Goal: Information Seeking & Learning: Find specific fact

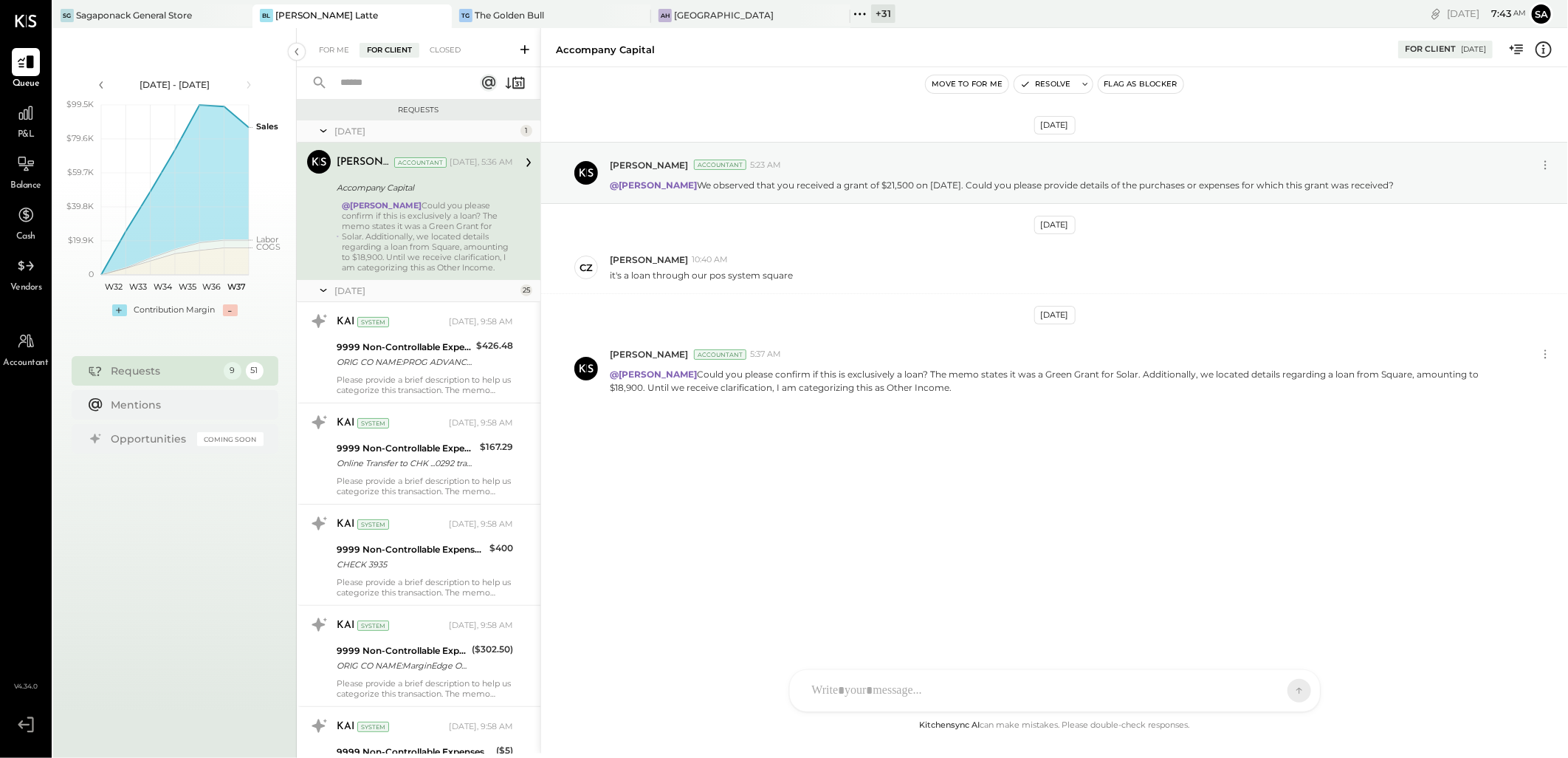
click at [322, 126] on icon at bounding box center [323, 130] width 15 height 37
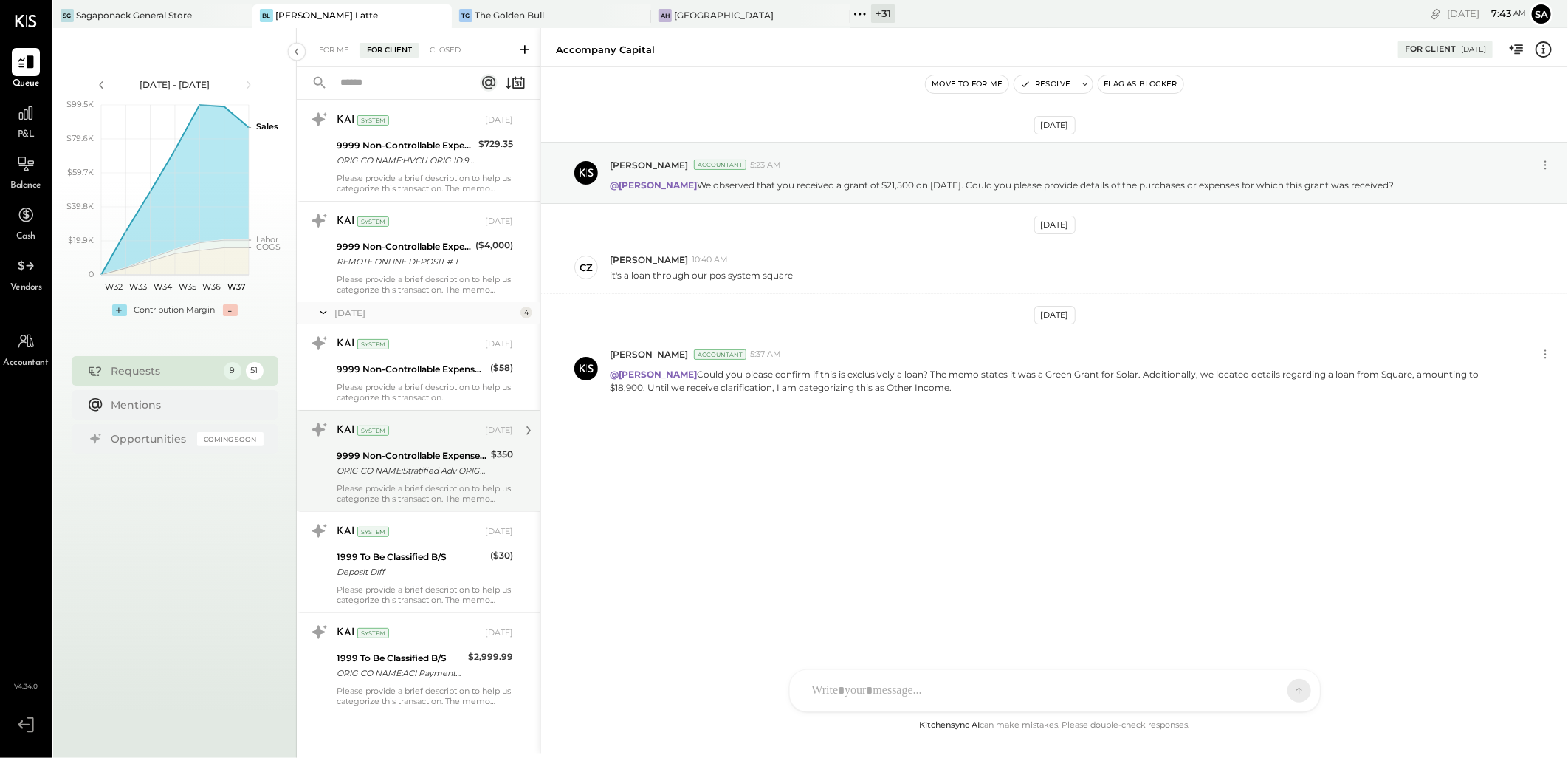
scroll to position [4487, 0]
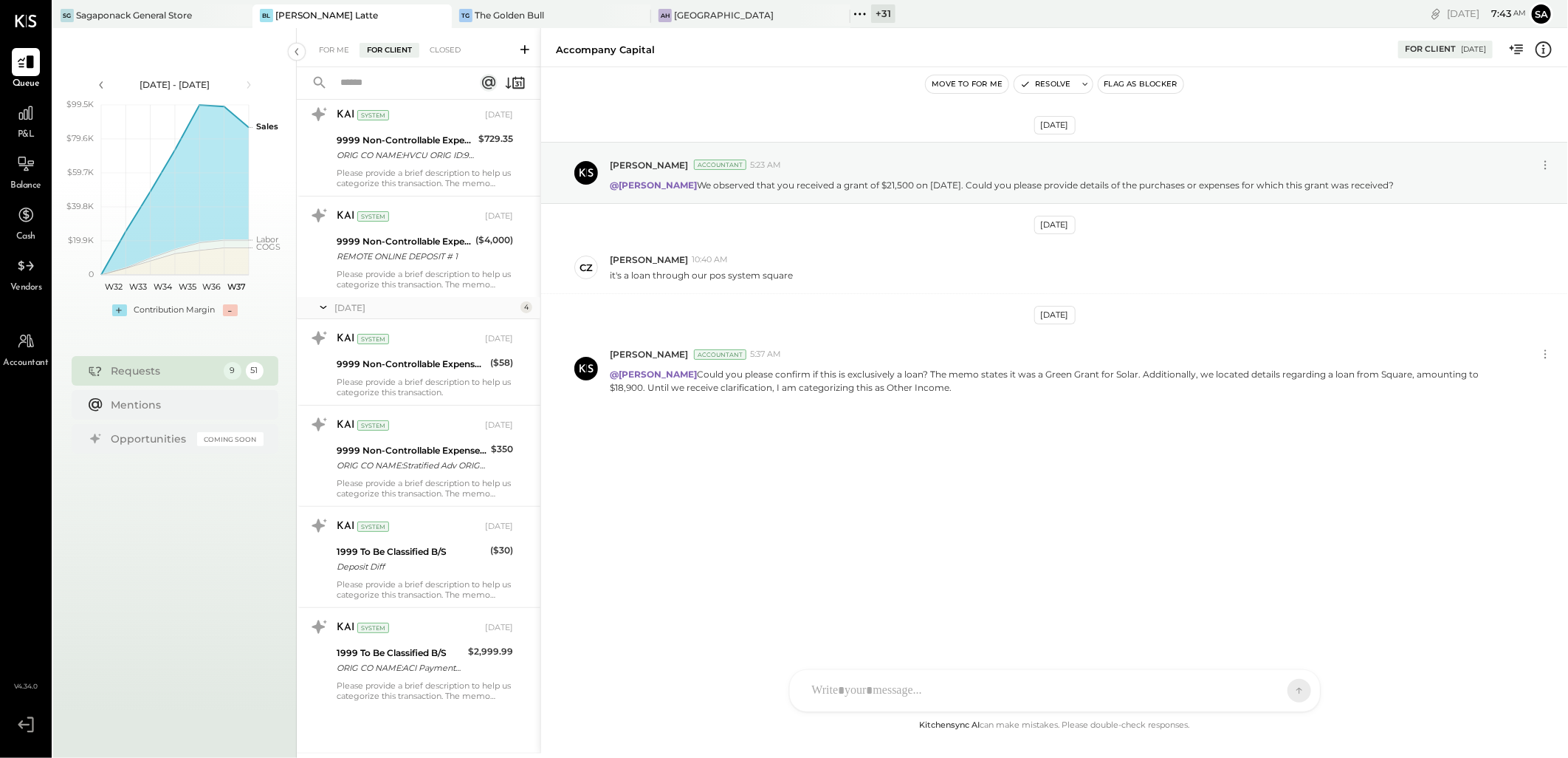
click at [319, 49] on div "For Me" at bounding box center [335, 50] width 45 height 15
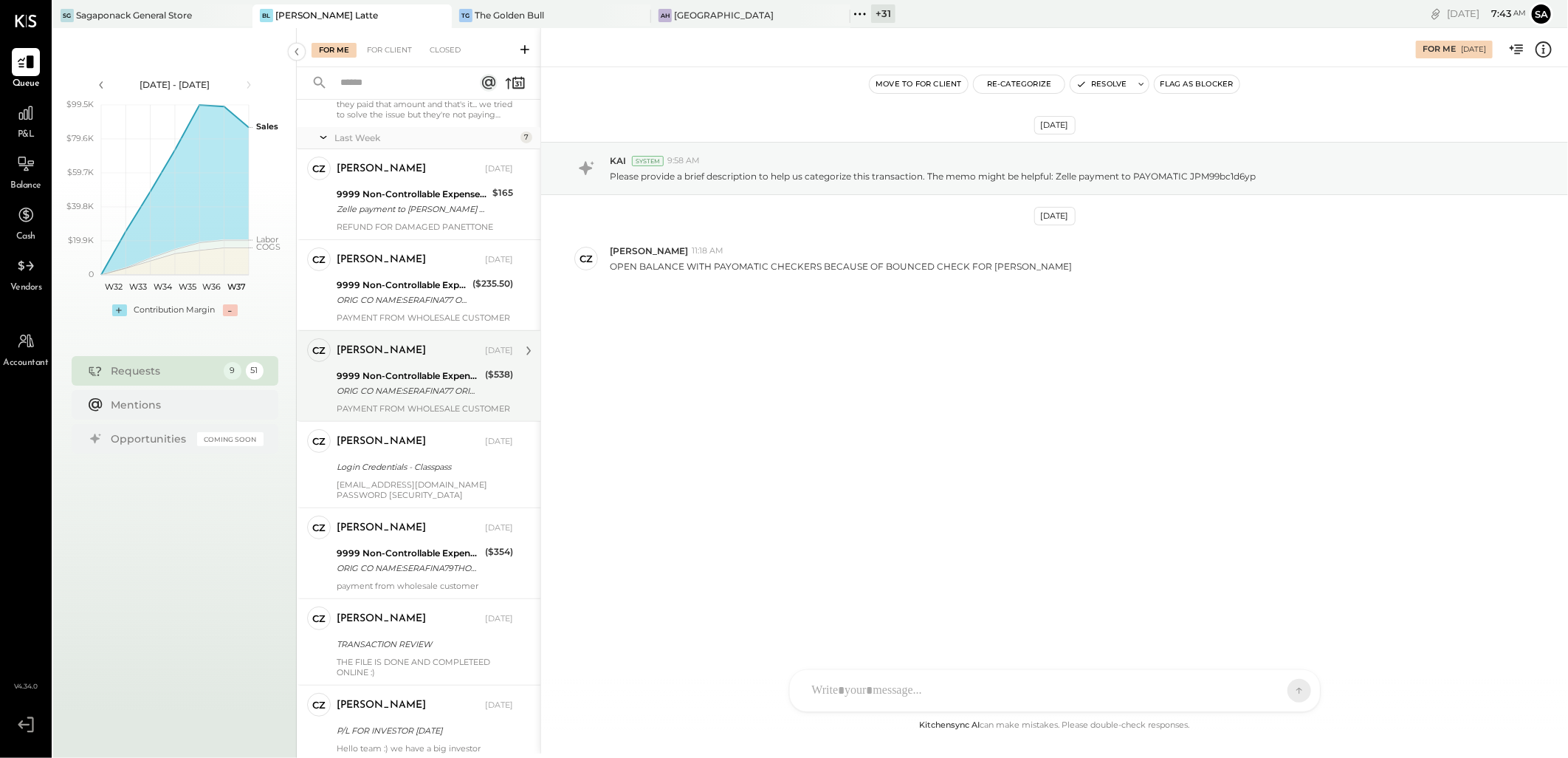
scroll to position [279, 0]
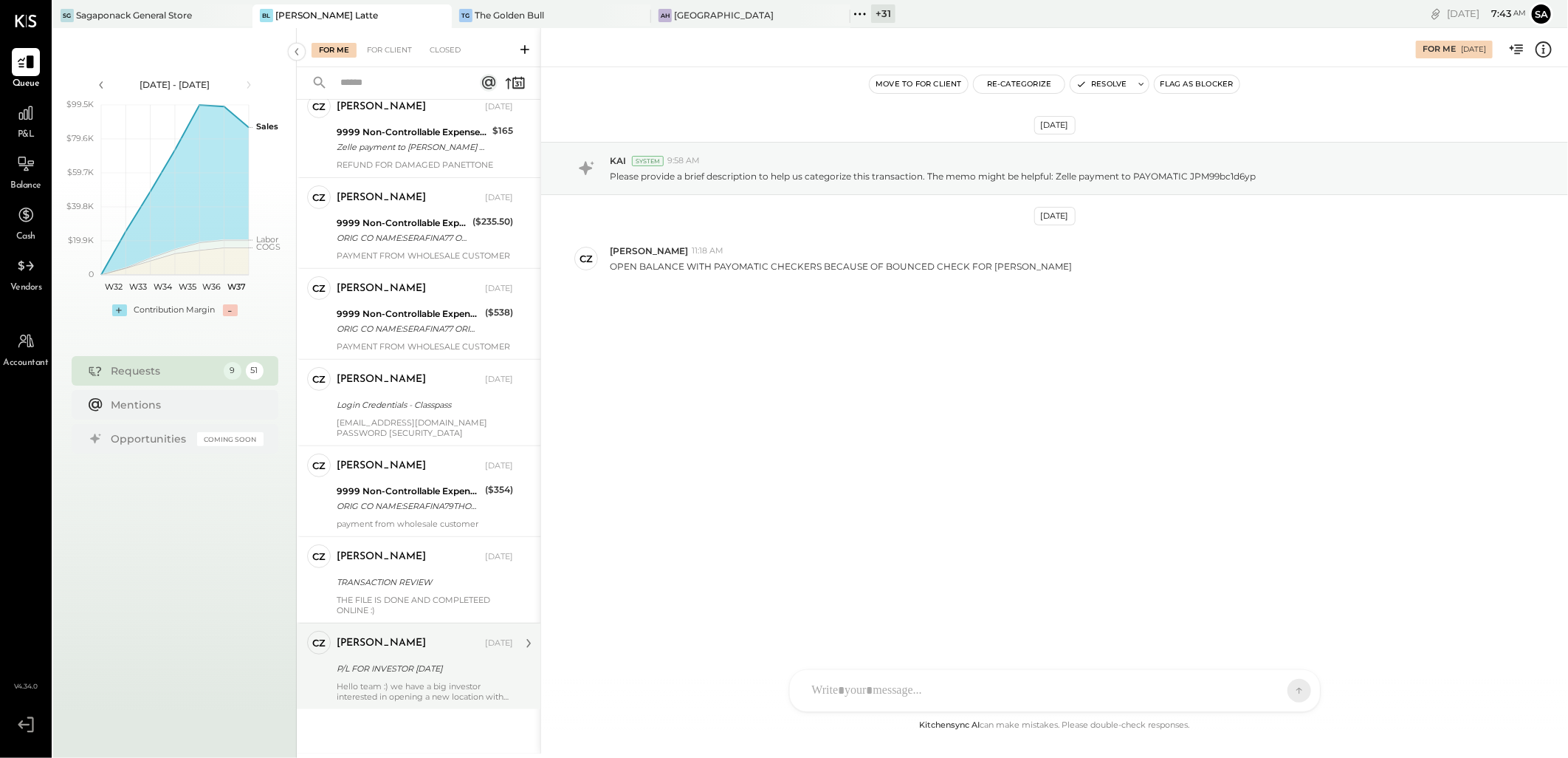
click at [416, 681] on div "Hello team :) we have a big investor interested in opening a new location with …" at bounding box center [424, 691] width 176 height 21
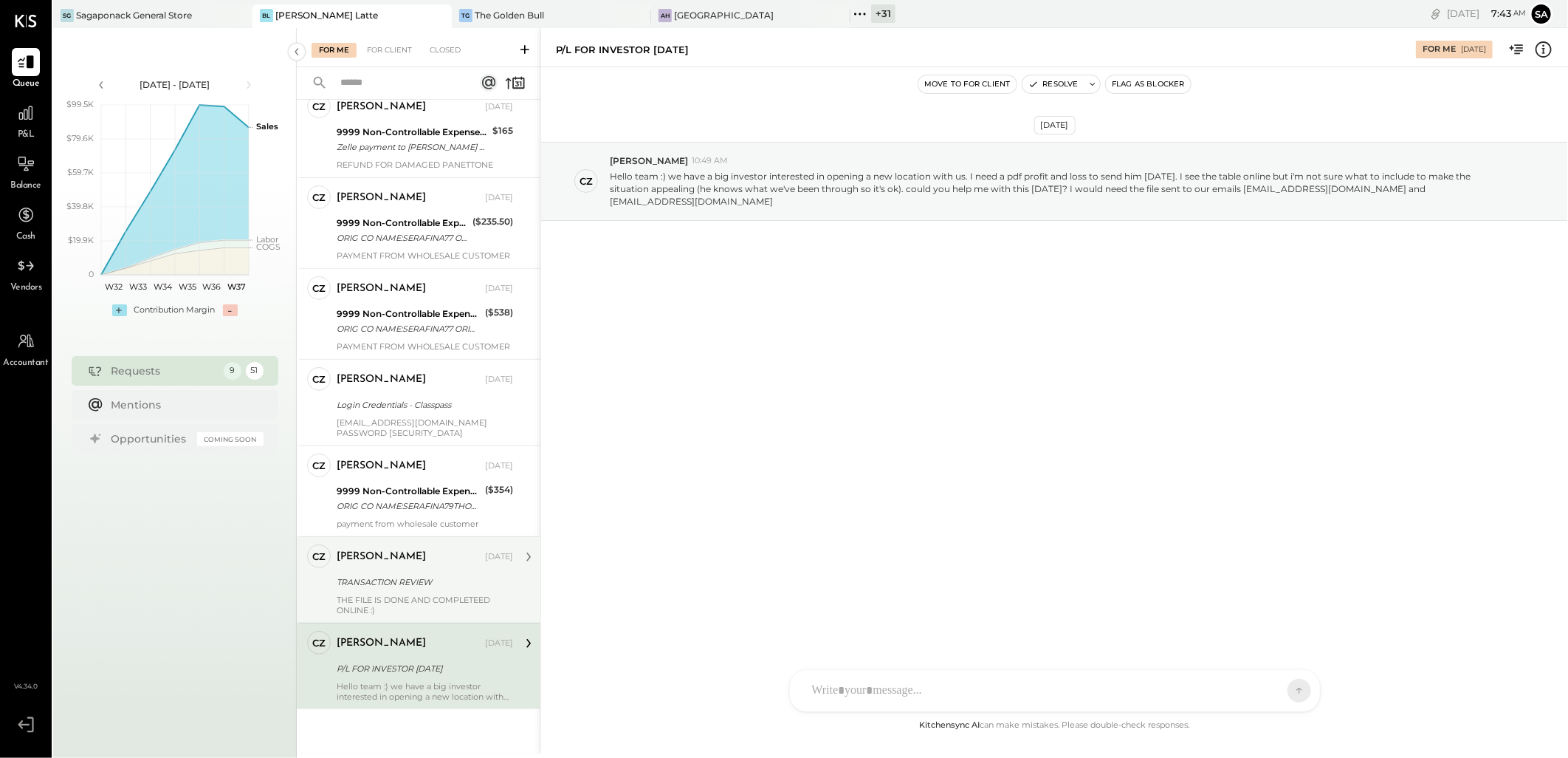
click at [417, 581] on div "TRANSACTION REVIEW" at bounding box center [422, 583] width 172 height 15
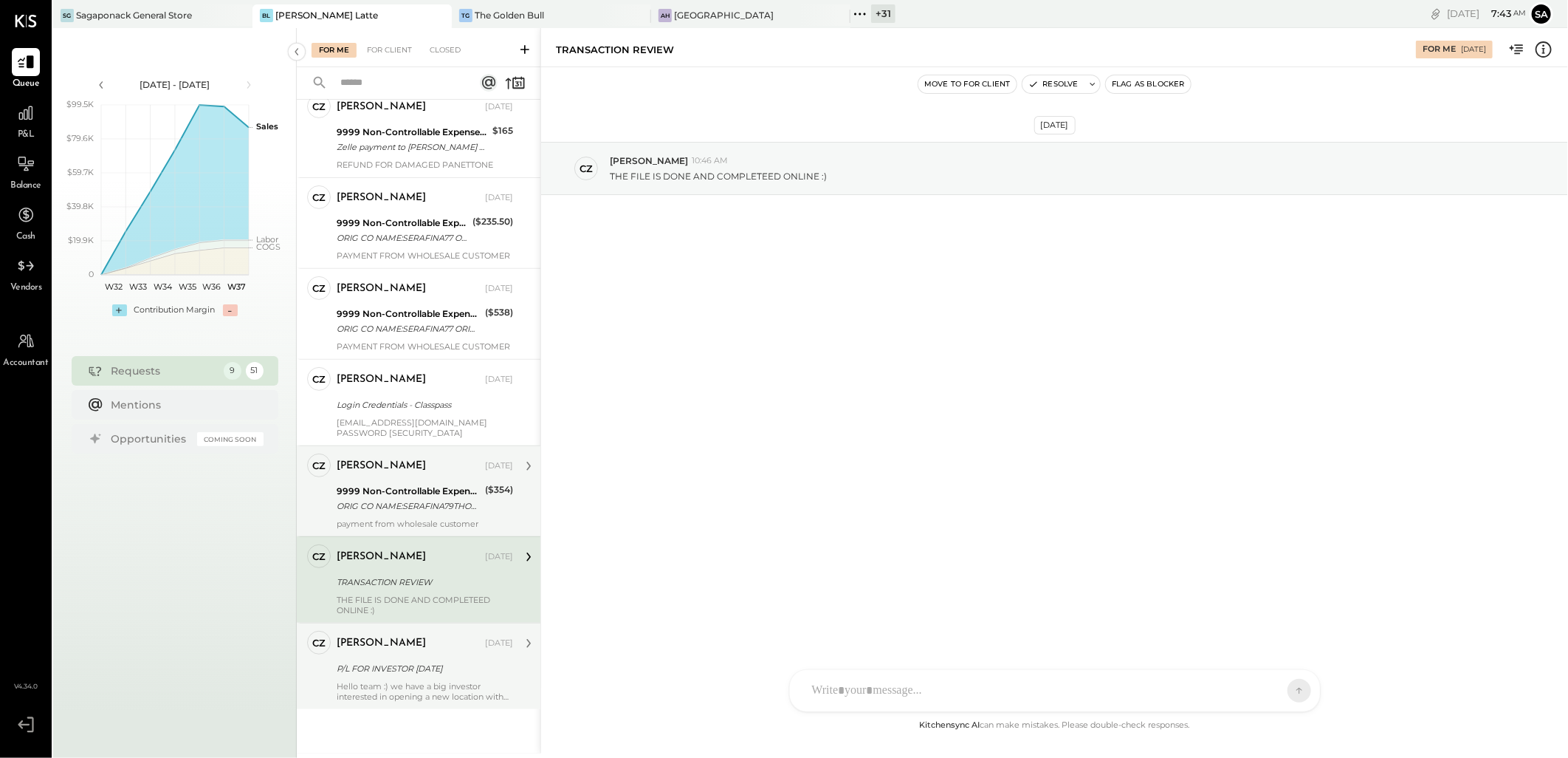
click at [384, 491] on div "9999 Non-Controllable Expenses:Other Income and Expenses:To Be Classified" at bounding box center [408, 491] width 144 height 15
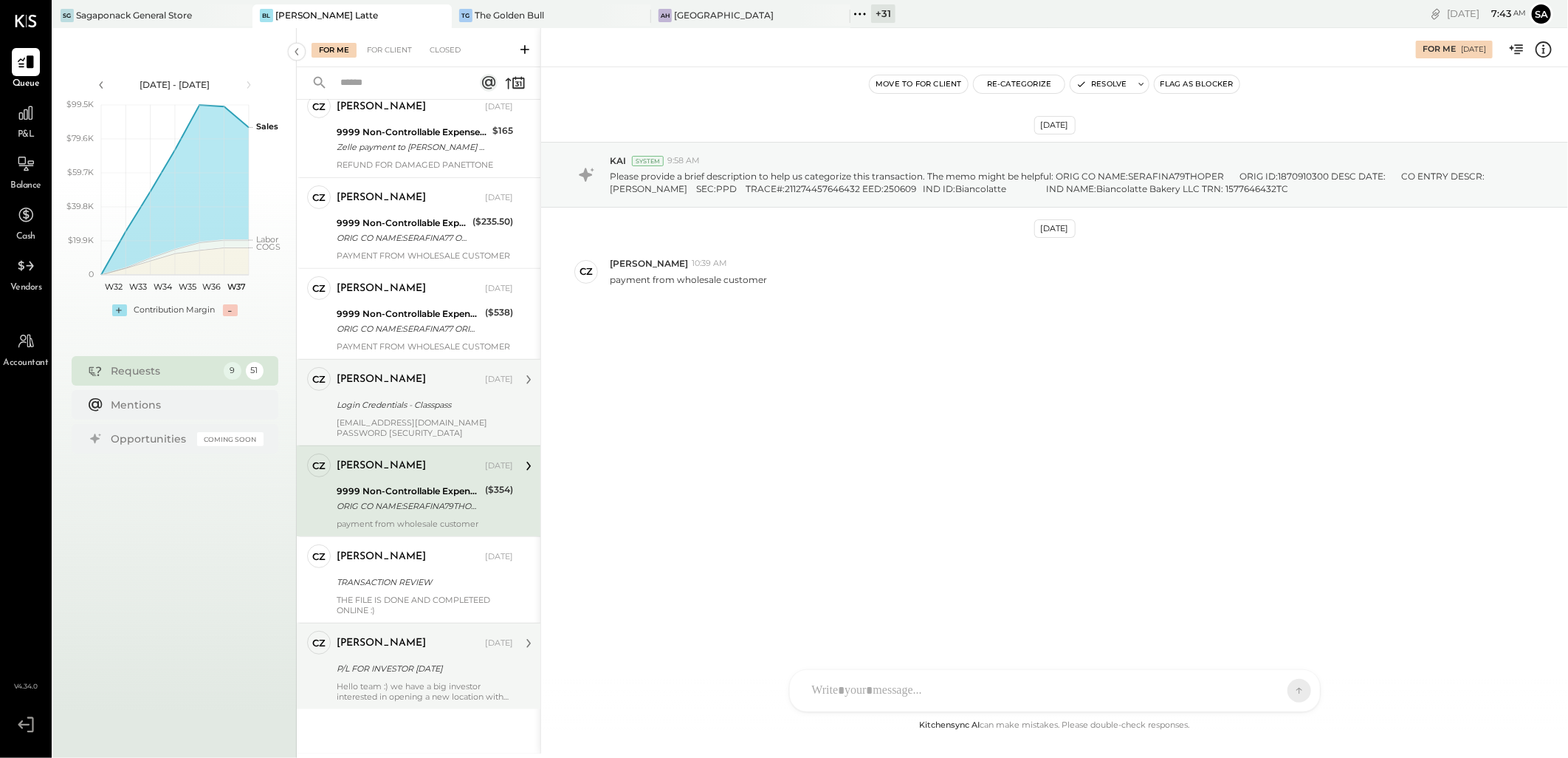
click at [408, 415] on div "[PERSON_NAME] [DATE] Login Credentials - Classpass [EMAIL_ADDRESS][DOMAIN_NAME]…" at bounding box center [424, 402] width 176 height 71
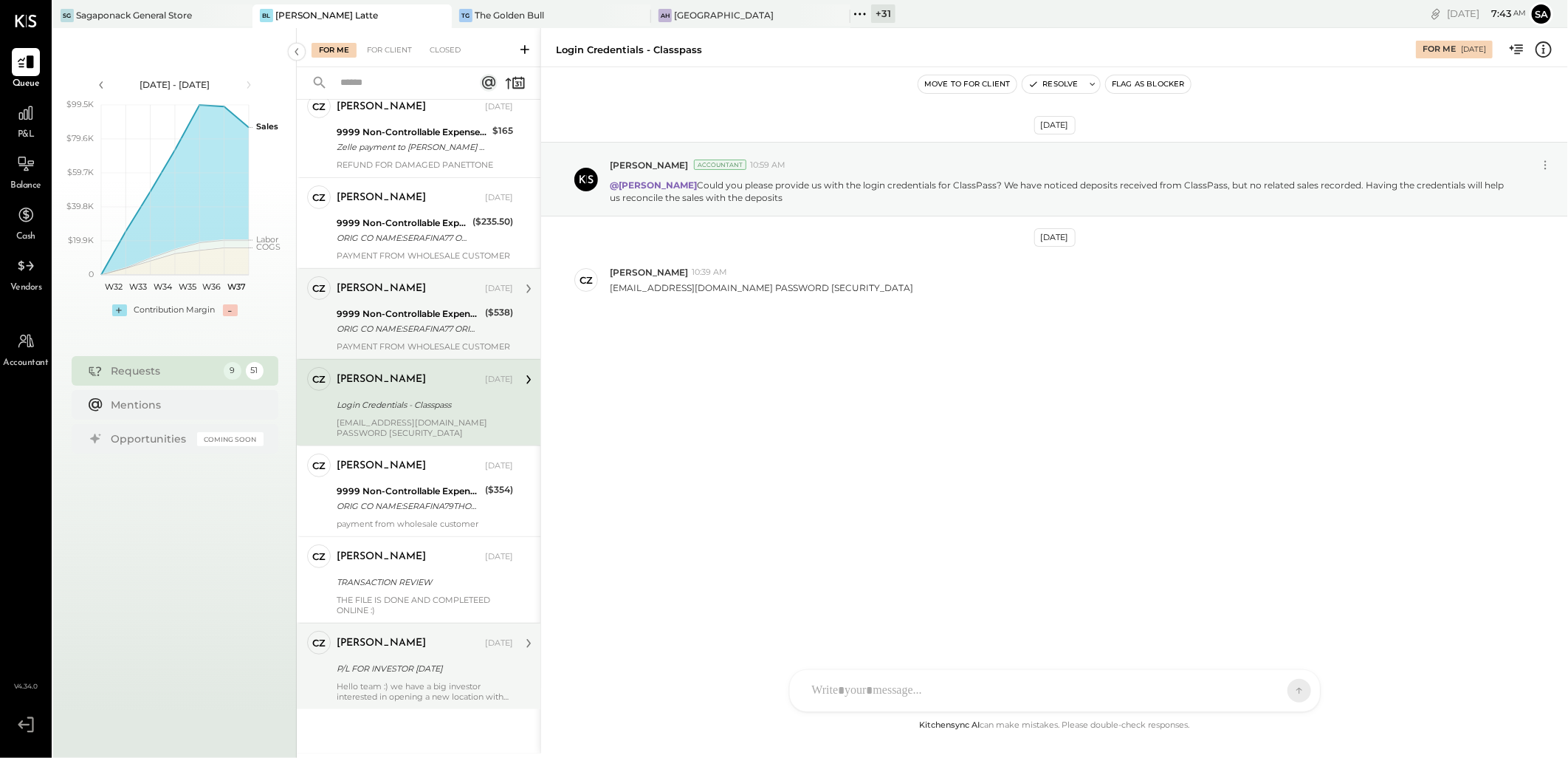
click at [404, 325] on div "ORIG CO NAME:SERAFINA77 ORIG ID:XXXXXX3684 DESC DATE: CO ENTRY DESCR:77TH SEC:P…" at bounding box center [408, 329] width 144 height 15
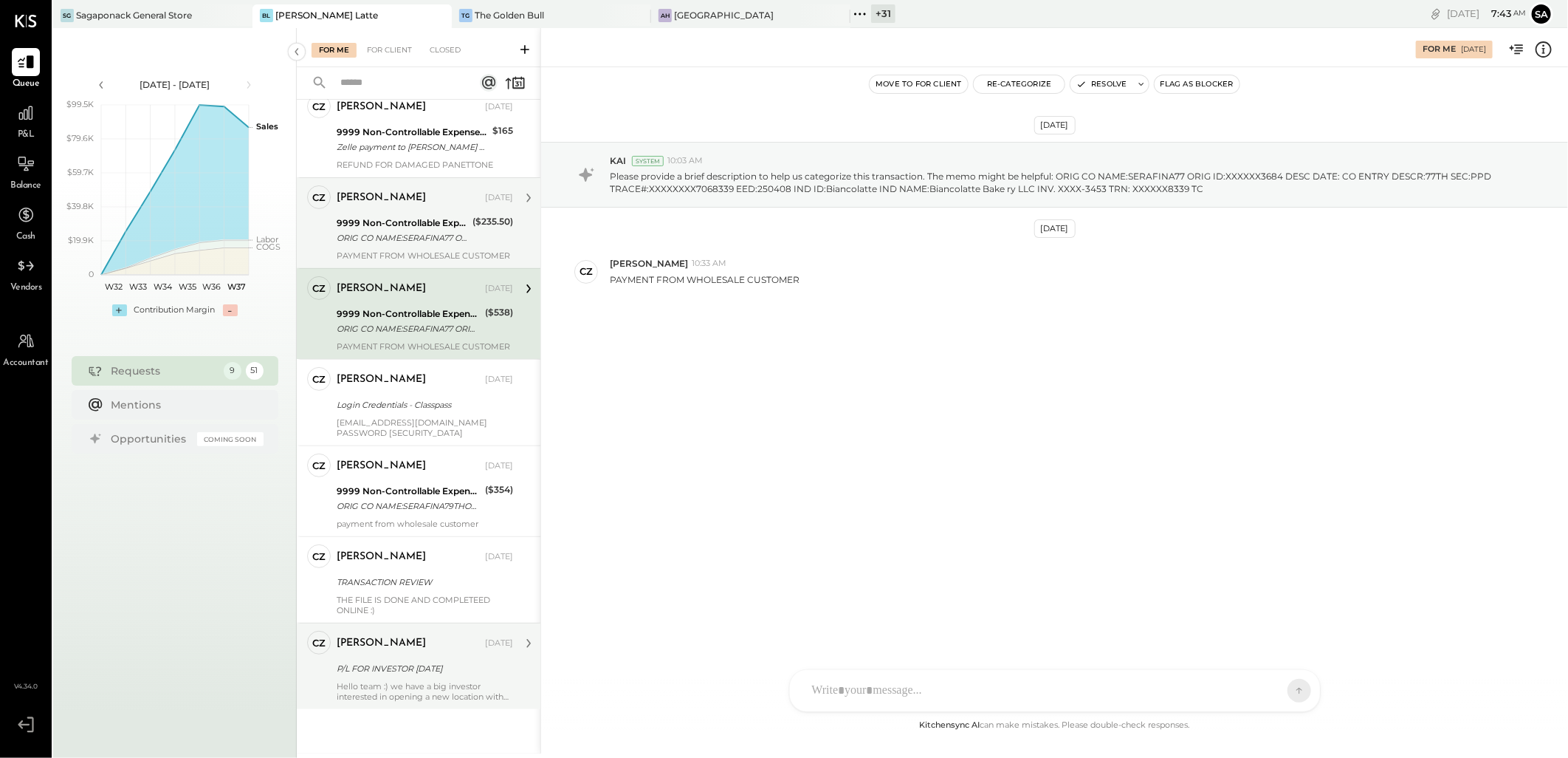
click at [397, 239] on div "ORIG CO NAME:SERAFINA77 ORIG ID:XXXXXX3684 DESC DATE: CO ENTRY DESCR:77TH SEC:P…" at bounding box center [401, 238] width 131 height 15
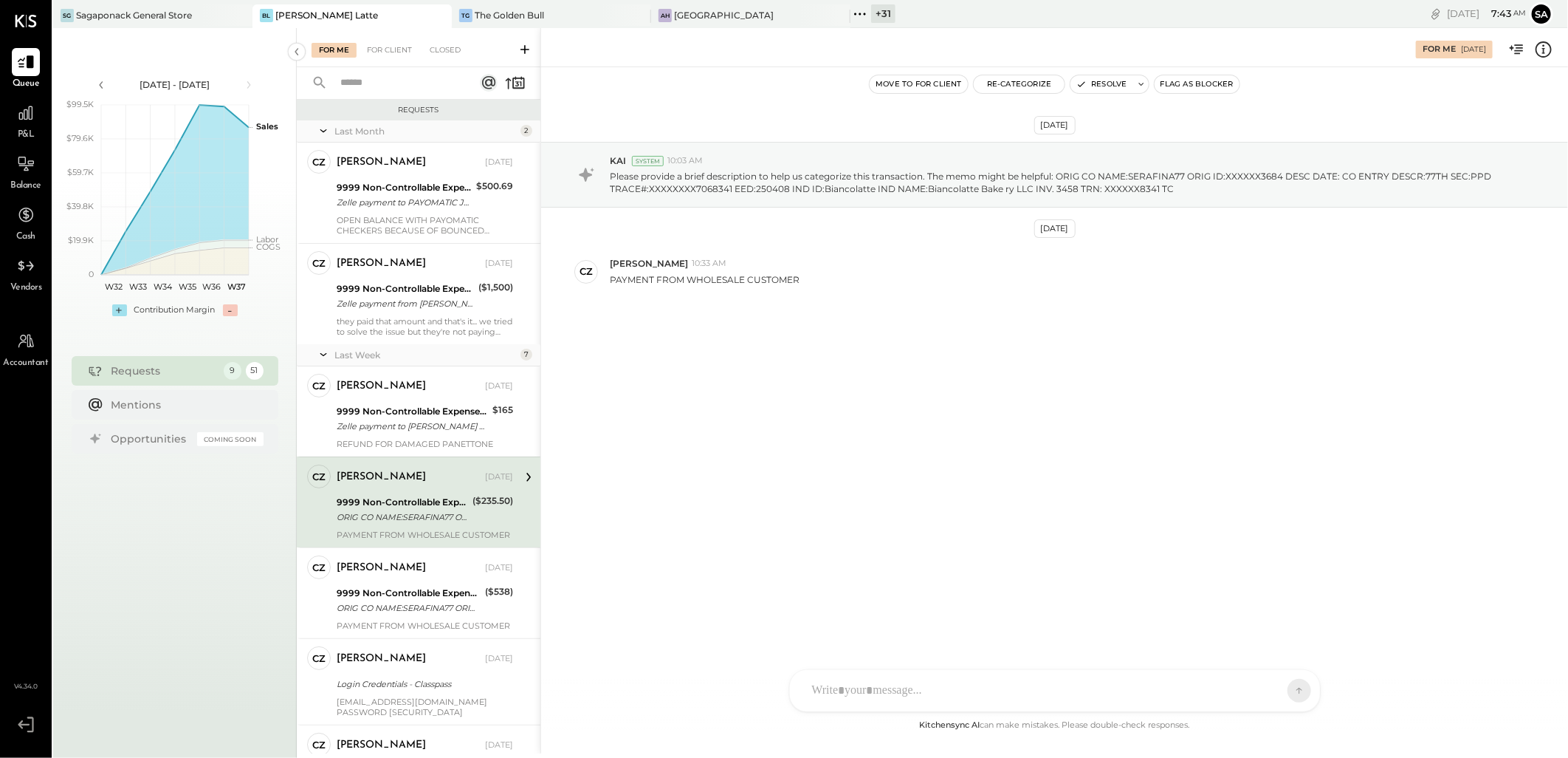
click at [407, 131] on div "Last Month" at bounding box center [426, 130] width 183 height 12
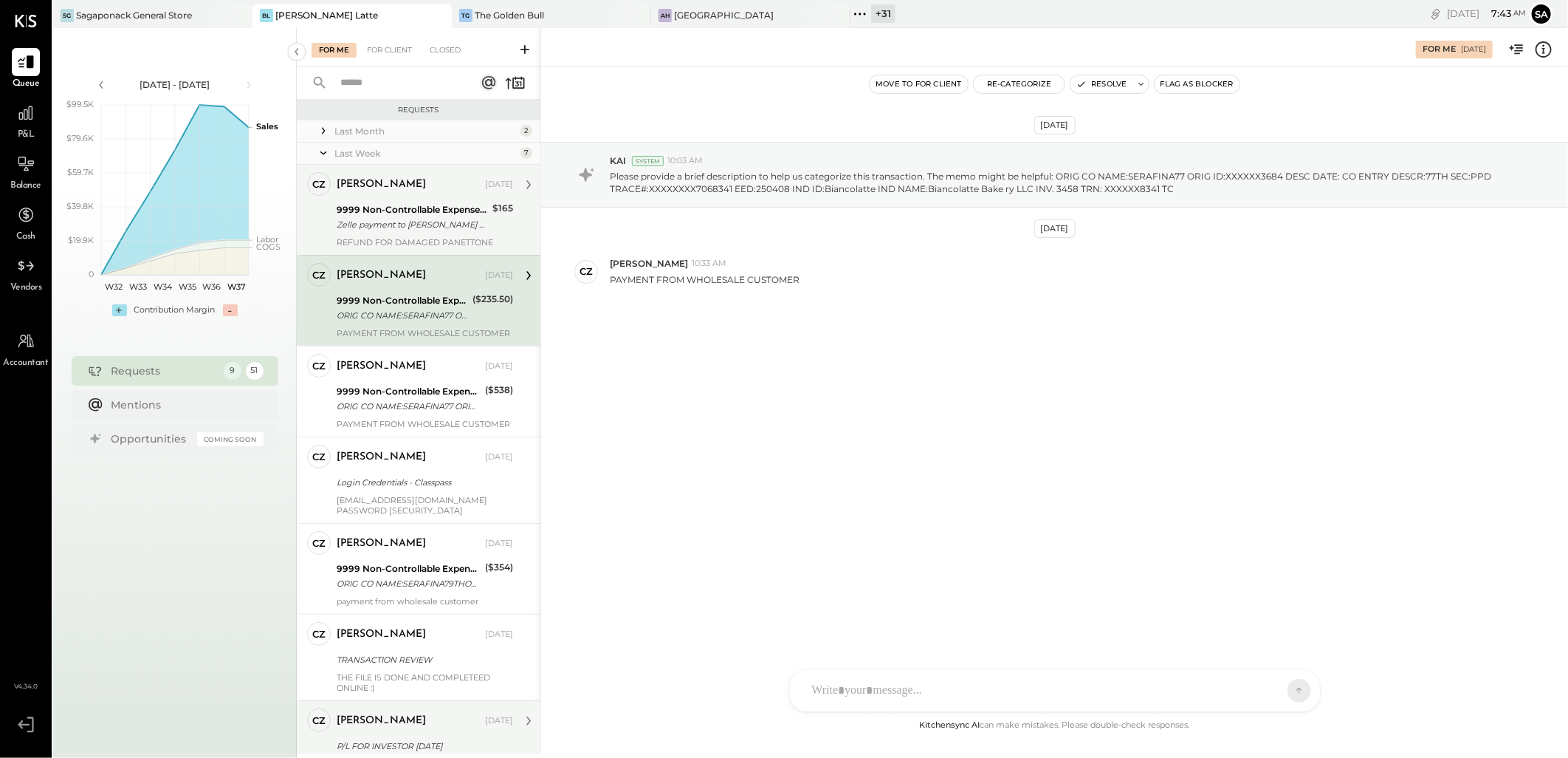
click at [402, 206] on div "9999 Non-Controllable Expenses:Other Income and Expenses:To Be Classified" at bounding box center [412, 210] width 152 height 15
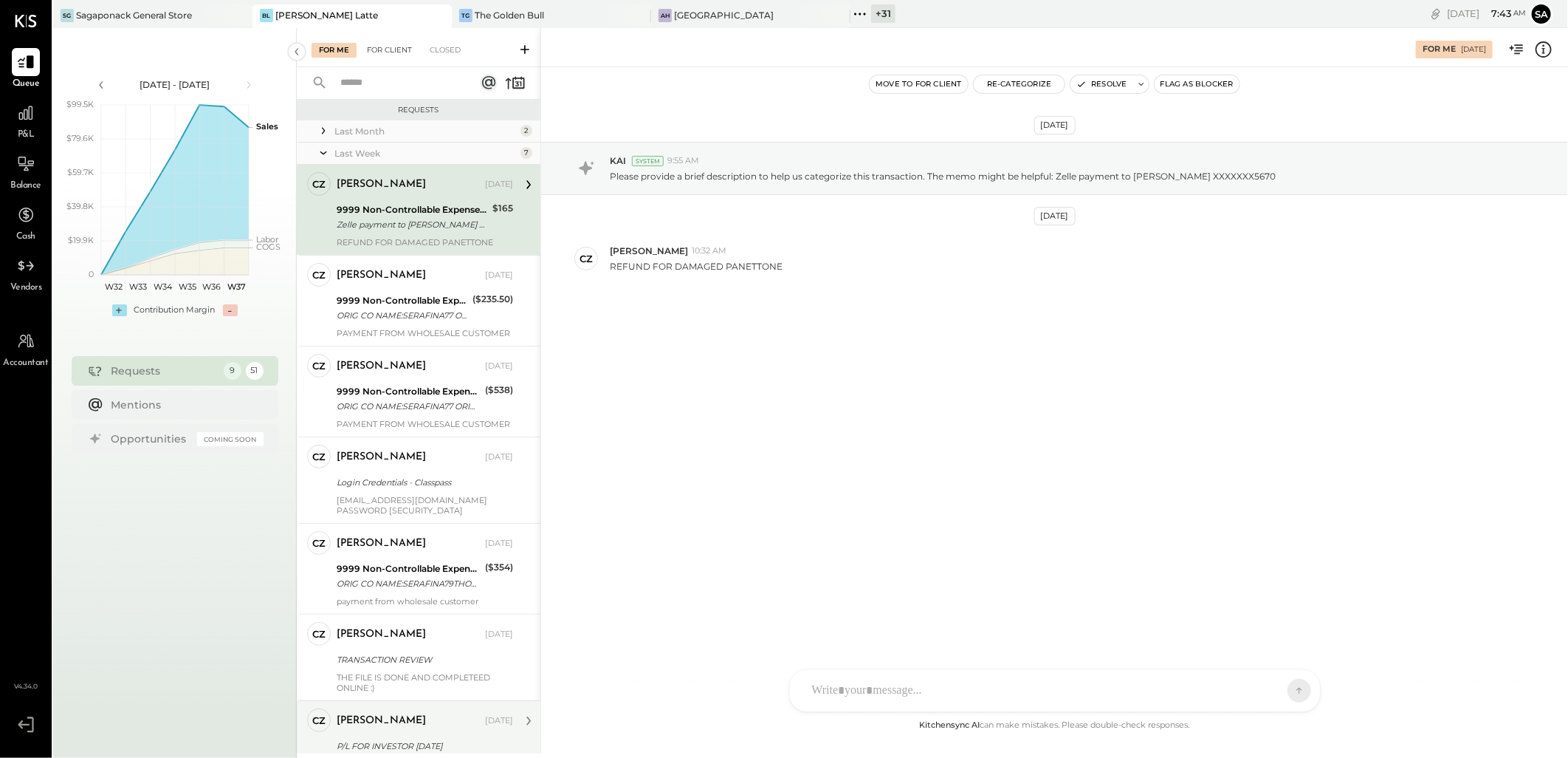
click at [411, 54] on div "For Client" at bounding box center [389, 50] width 59 height 15
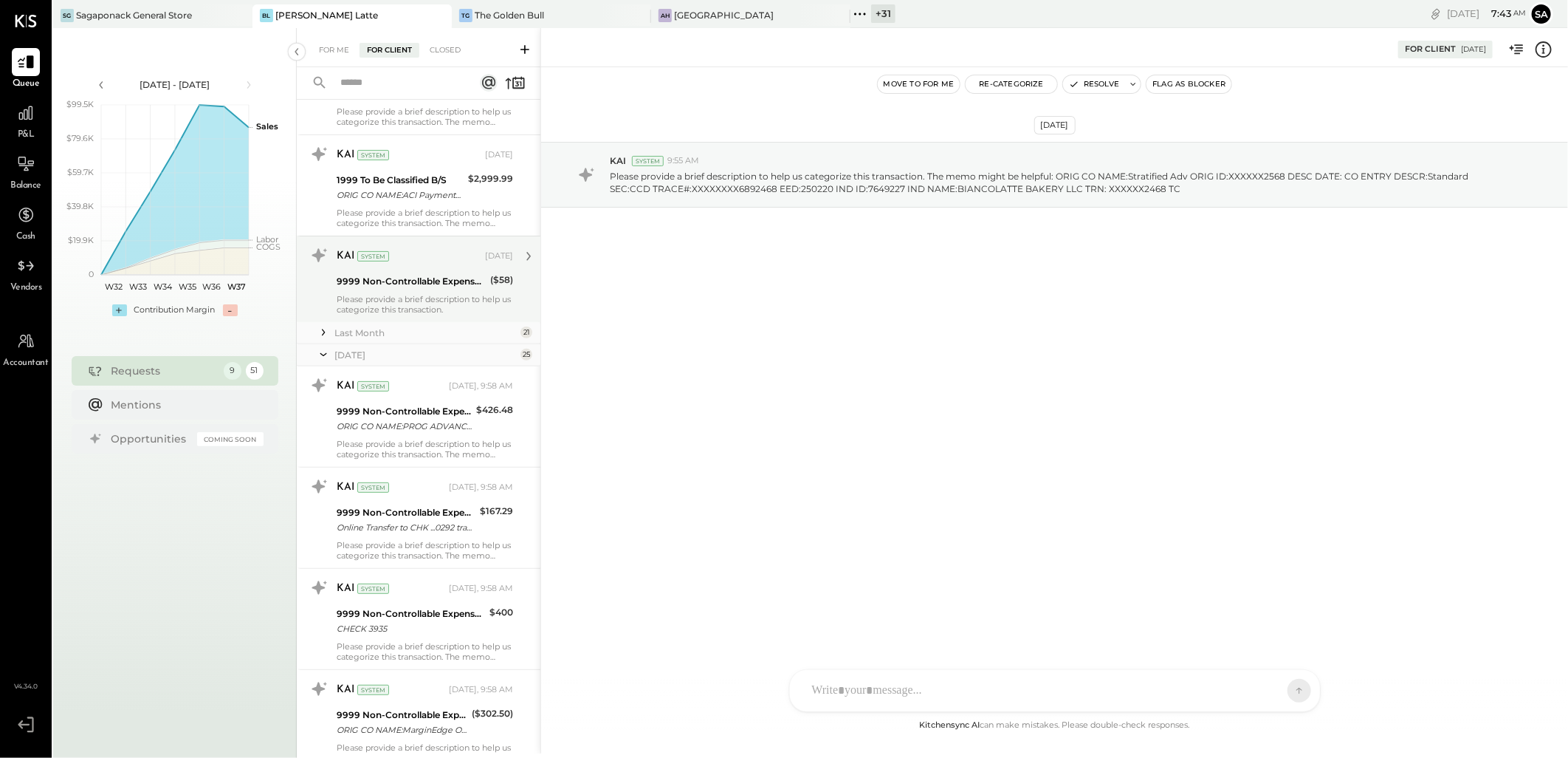
scroll to position [246, 0]
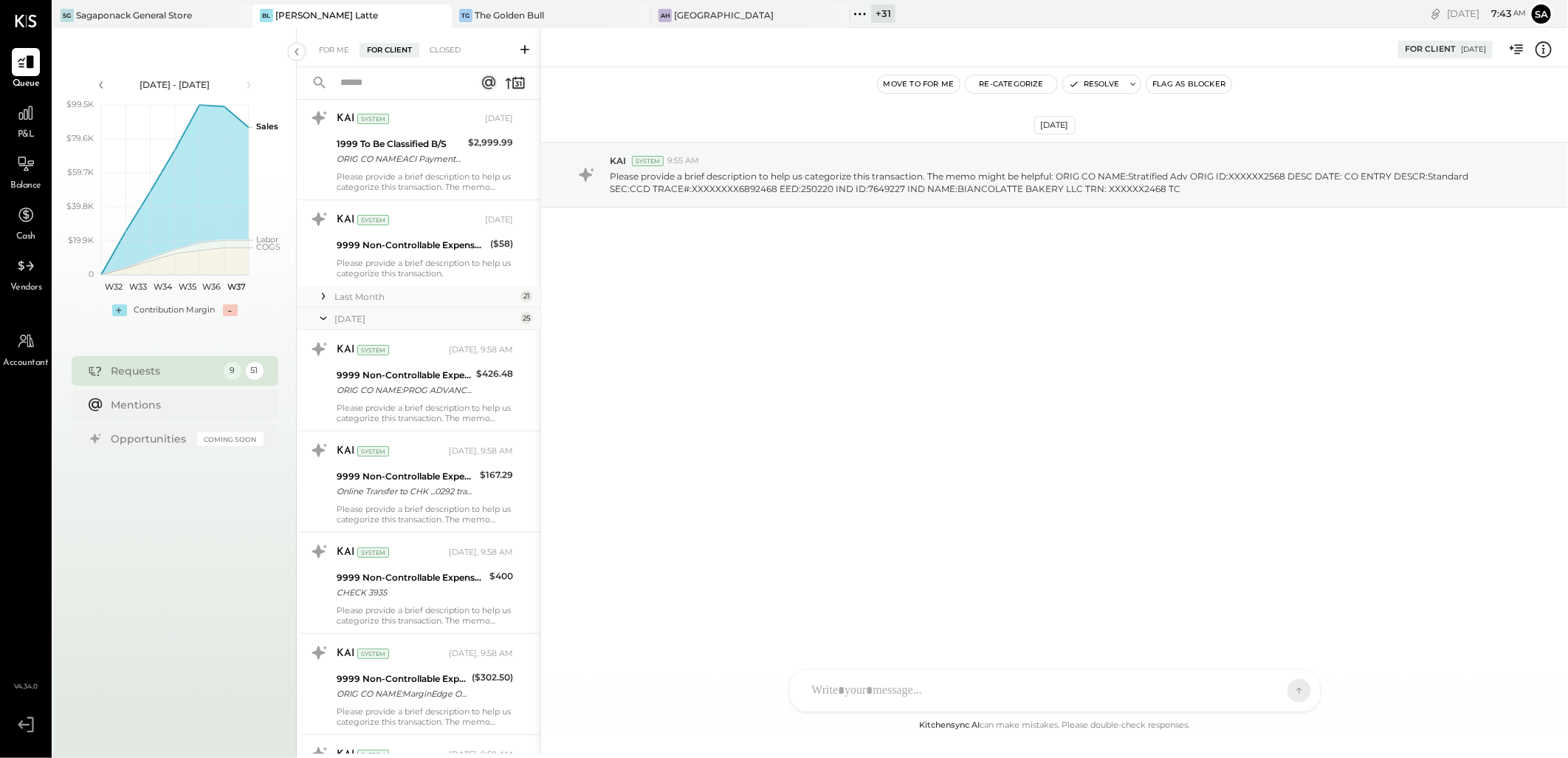
click at [409, 296] on div "Last Month" at bounding box center [426, 296] width 183 height 12
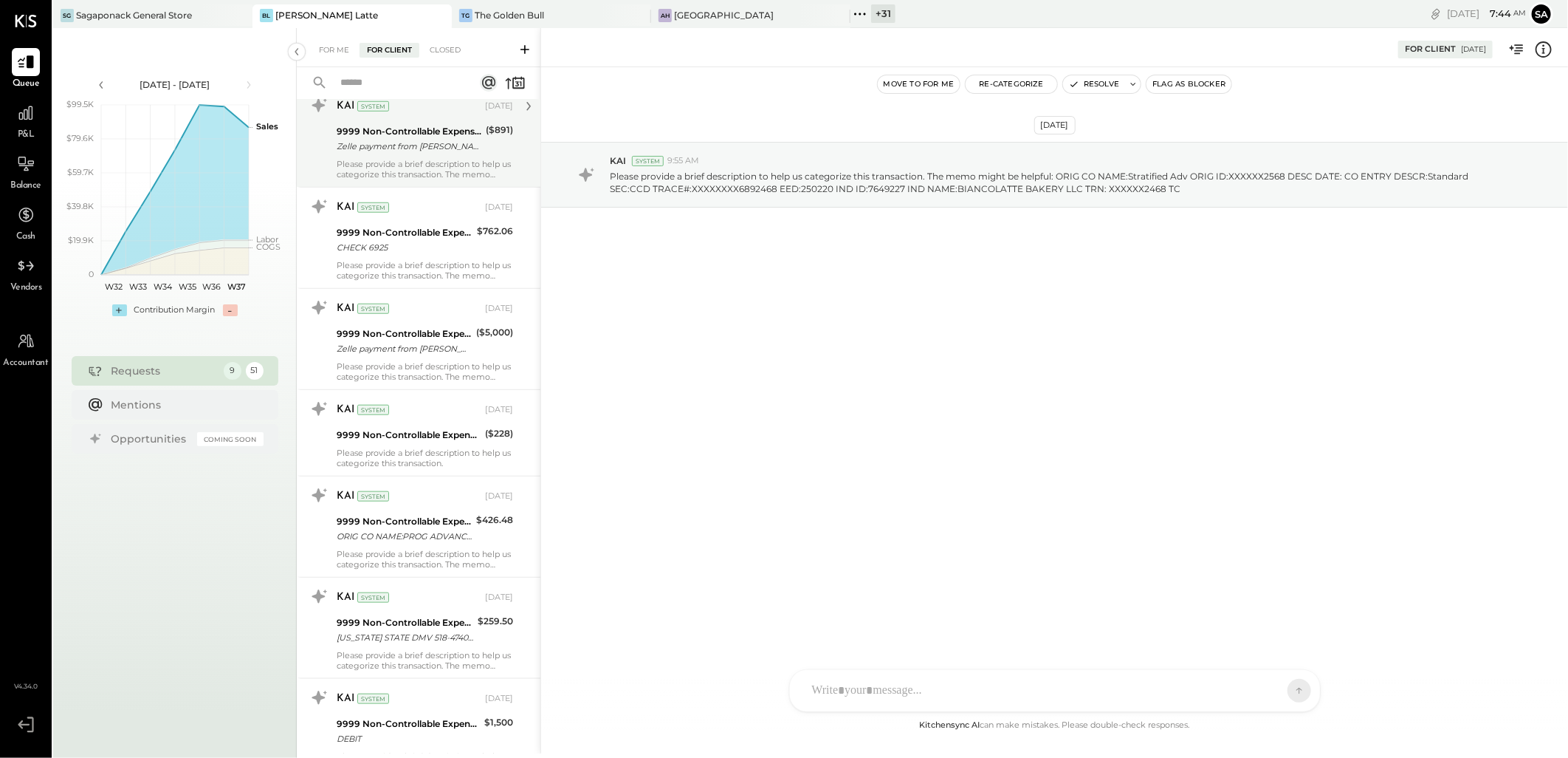
scroll to position [738, 0]
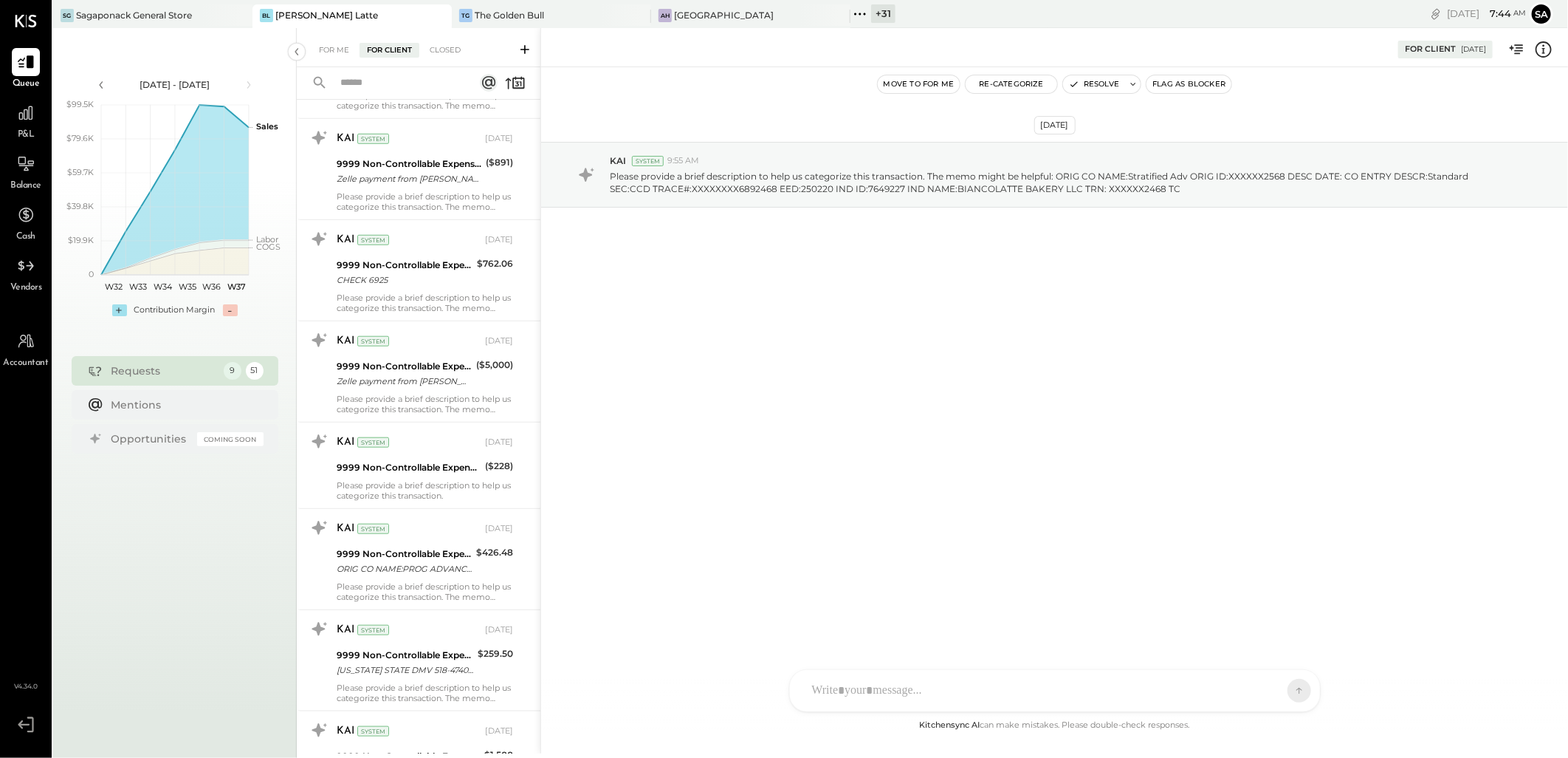
click at [430, 70] on div at bounding box center [388, 83] width 183 height 32
click at [425, 80] on input "text" at bounding box center [399, 83] width 134 height 25
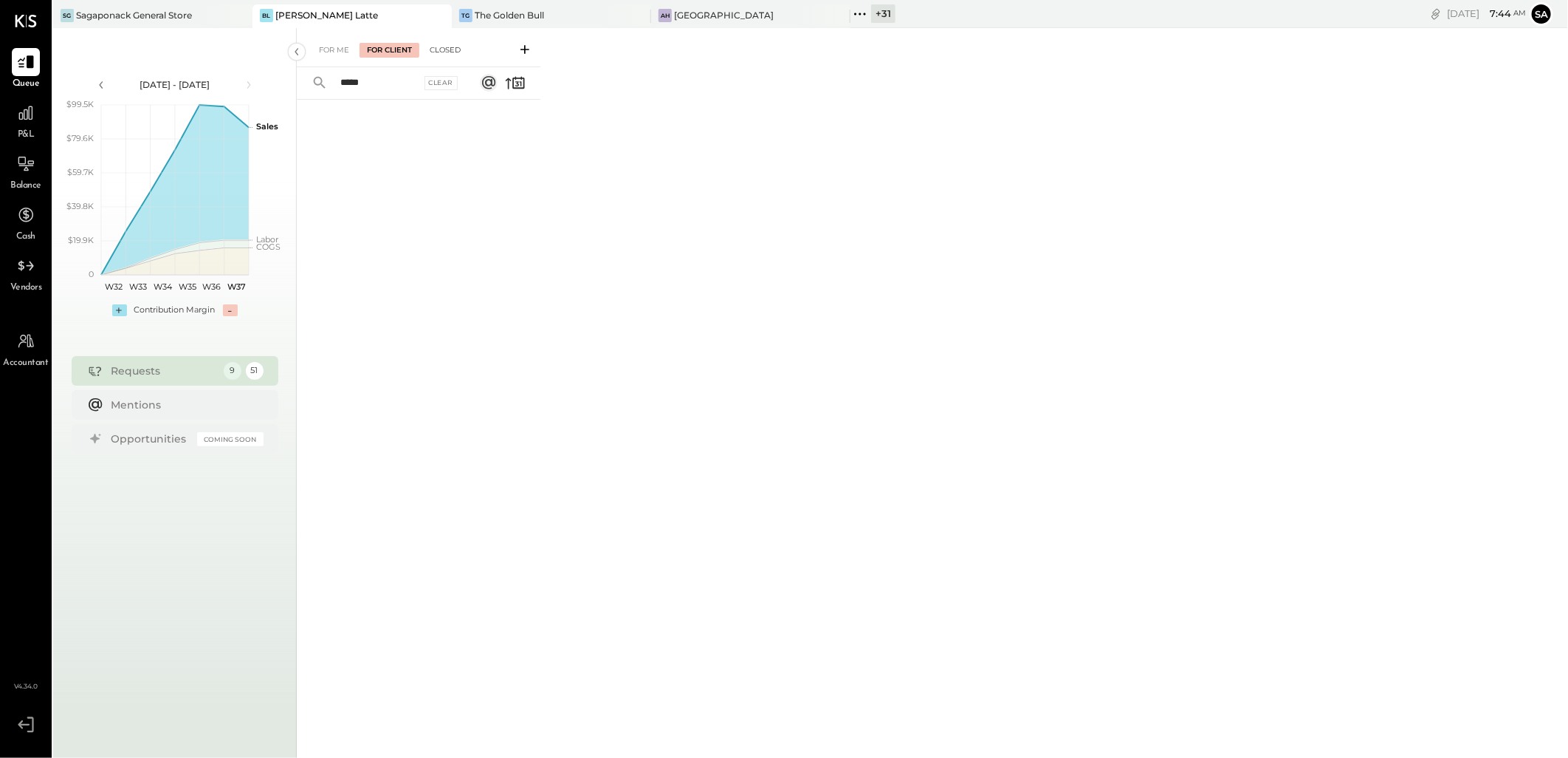
type input "*****"
click at [443, 49] on div "Closed" at bounding box center [445, 50] width 46 height 15
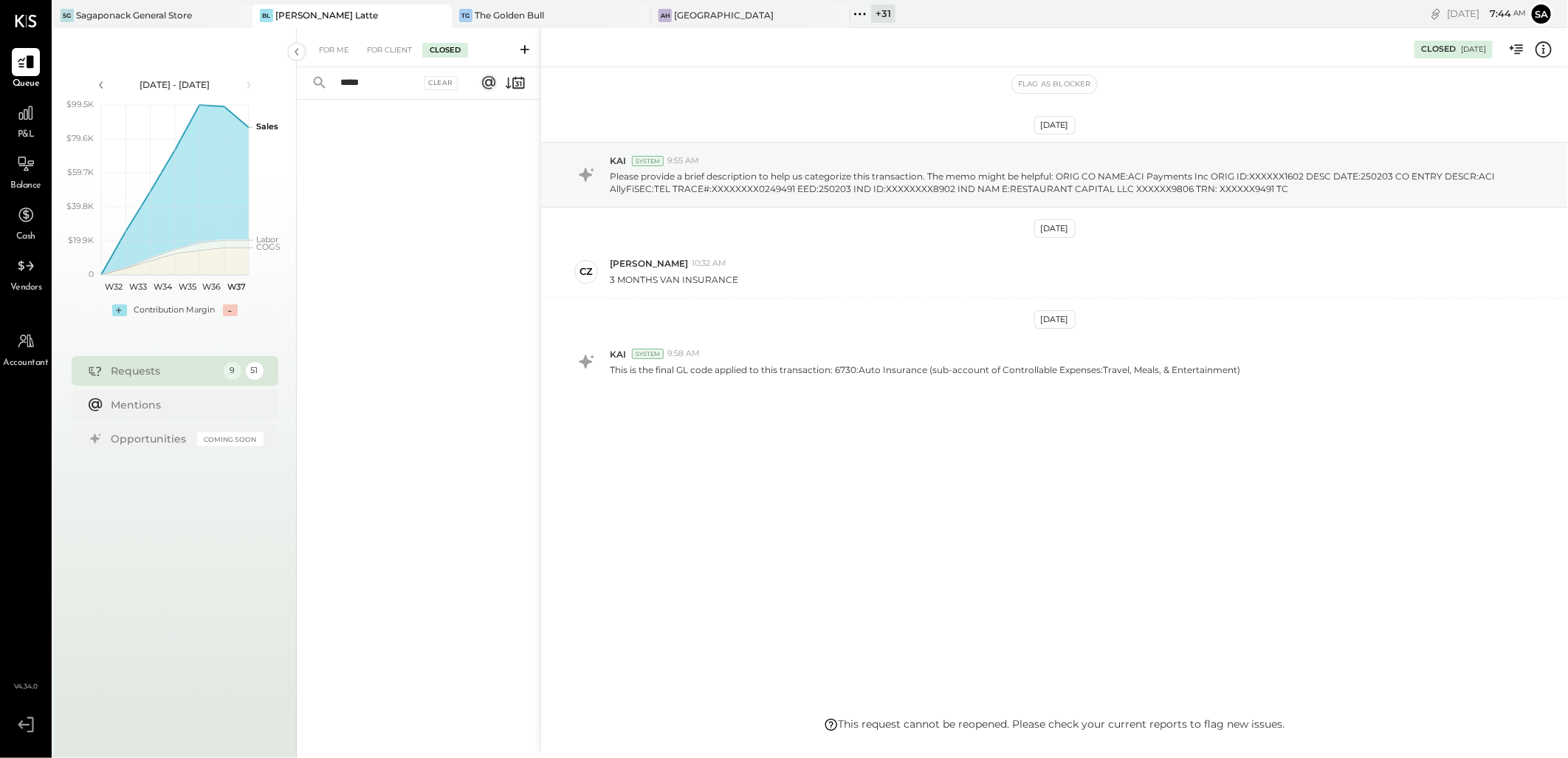
click at [397, 84] on input "*****" at bounding box center [376, 83] width 90 height 25
click at [438, 84] on div "Clear" at bounding box center [441, 83] width 34 height 14
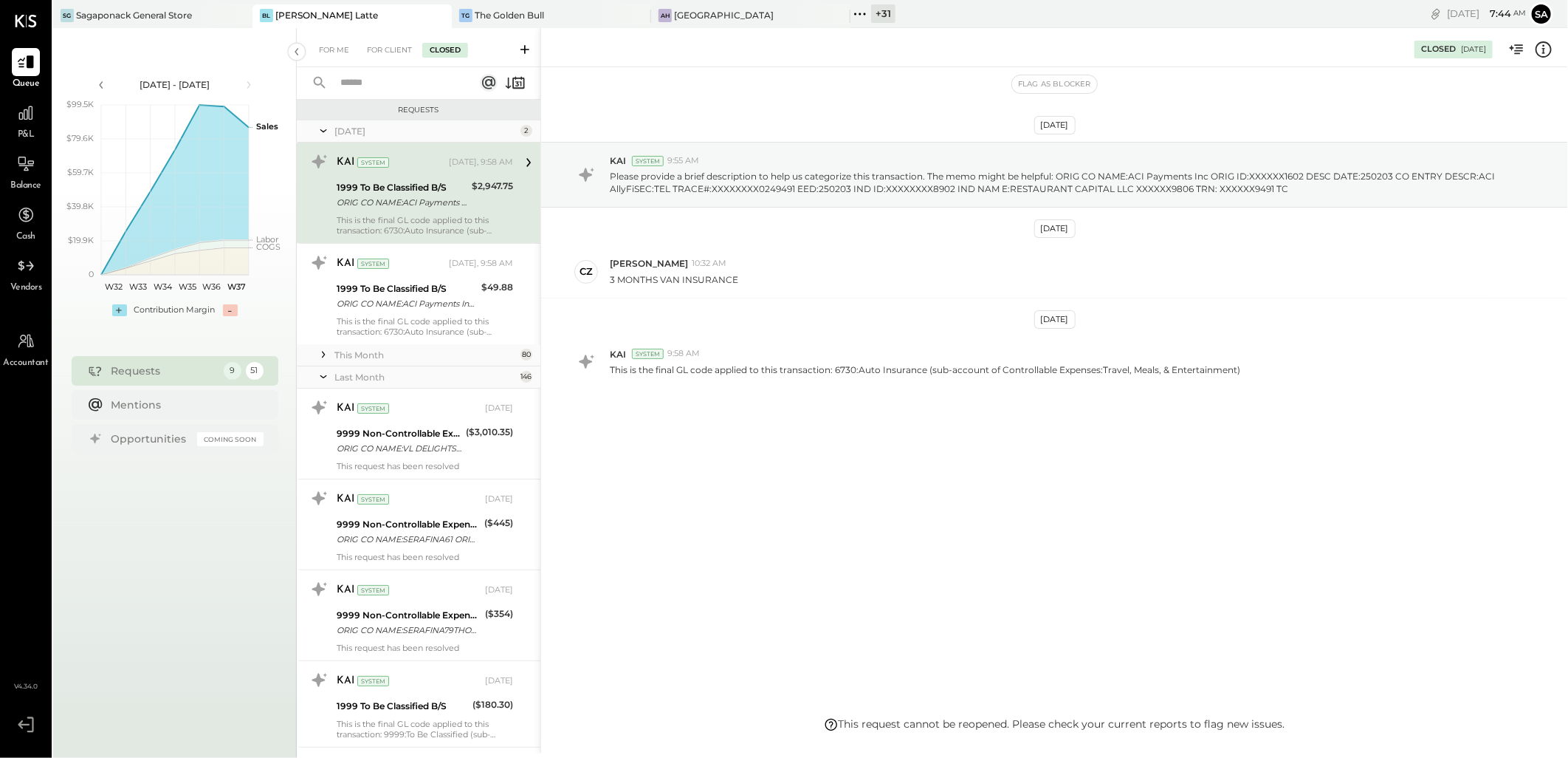
click at [404, 87] on input "text" at bounding box center [399, 83] width 134 height 25
click at [404, 81] on input "*****" at bounding box center [399, 83] width 134 height 25
type input "*****"
click at [727, 486] on div "For Me For Client Closed ***** Requests [DATE] 2 KAI System [DATE], 9:58 AM 199…" at bounding box center [932, 390] width 1271 height 725
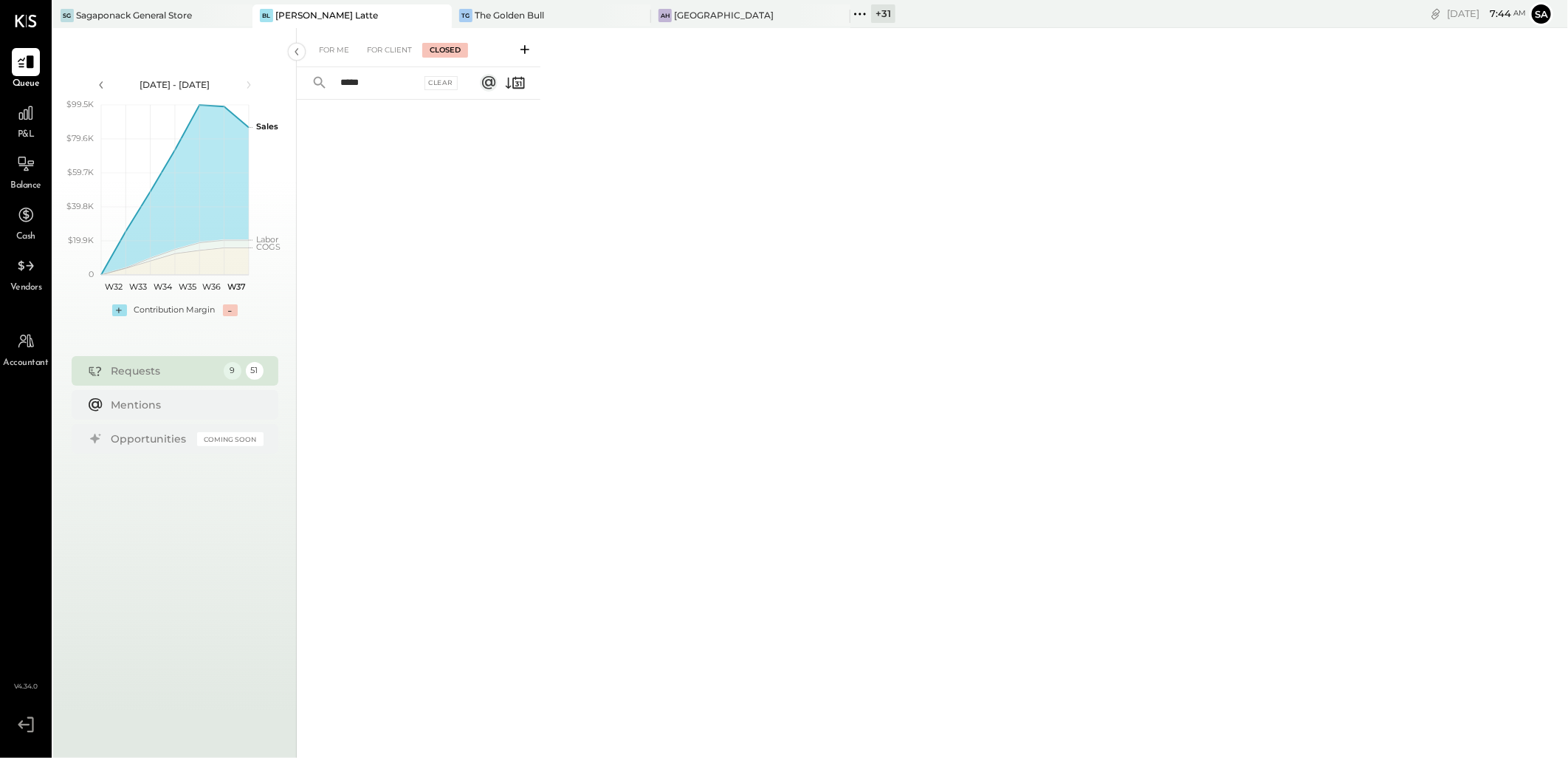
click at [377, 82] on input "*****" at bounding box center [376, 83] width 90 height 25
click at [440, 83] on div "Clear" at bounding box center [441, 83] width 34 height 14
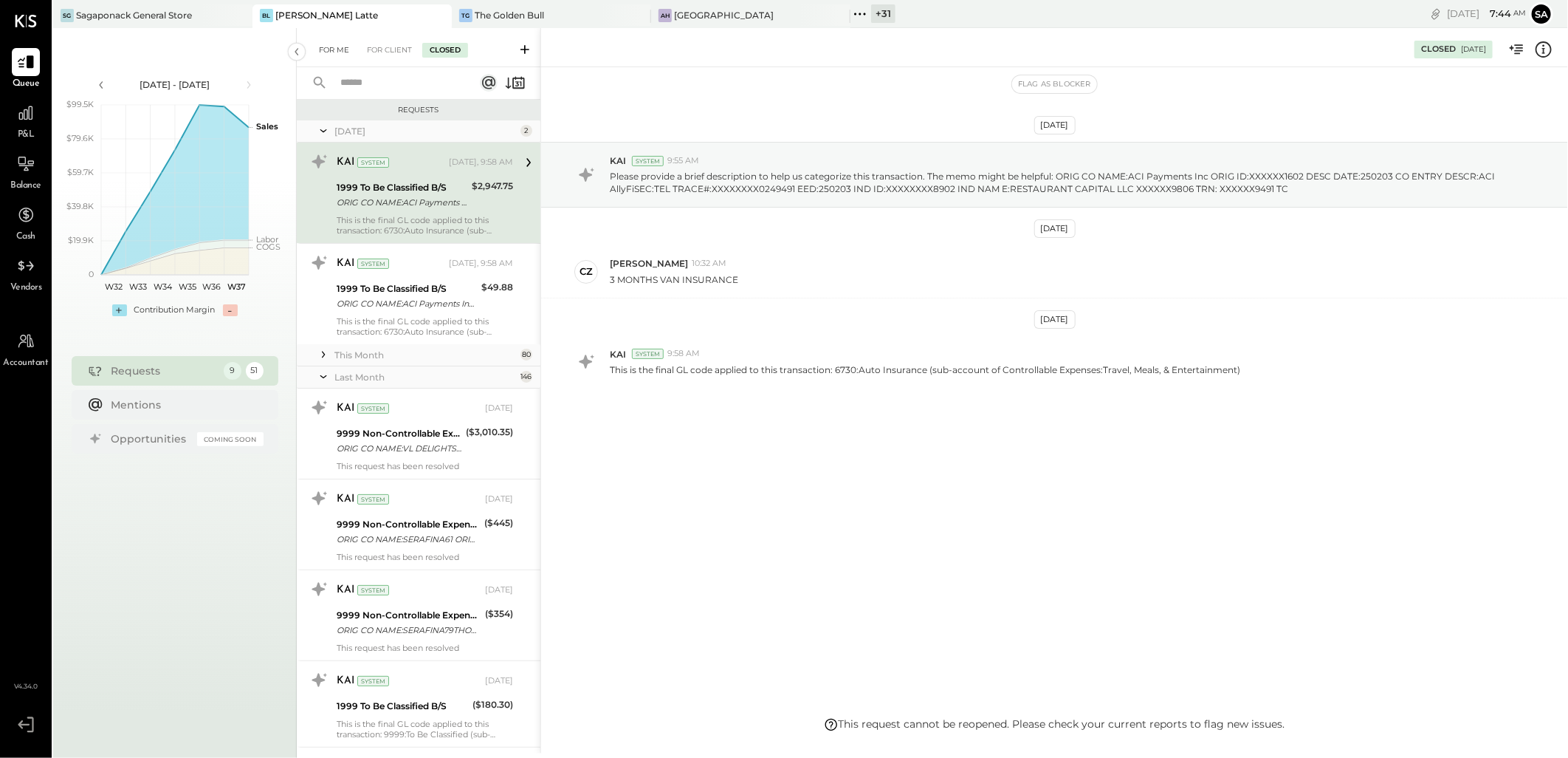
click at [335, 49] on div "For Me" at bounding box center [335, 50] width 45 height 15
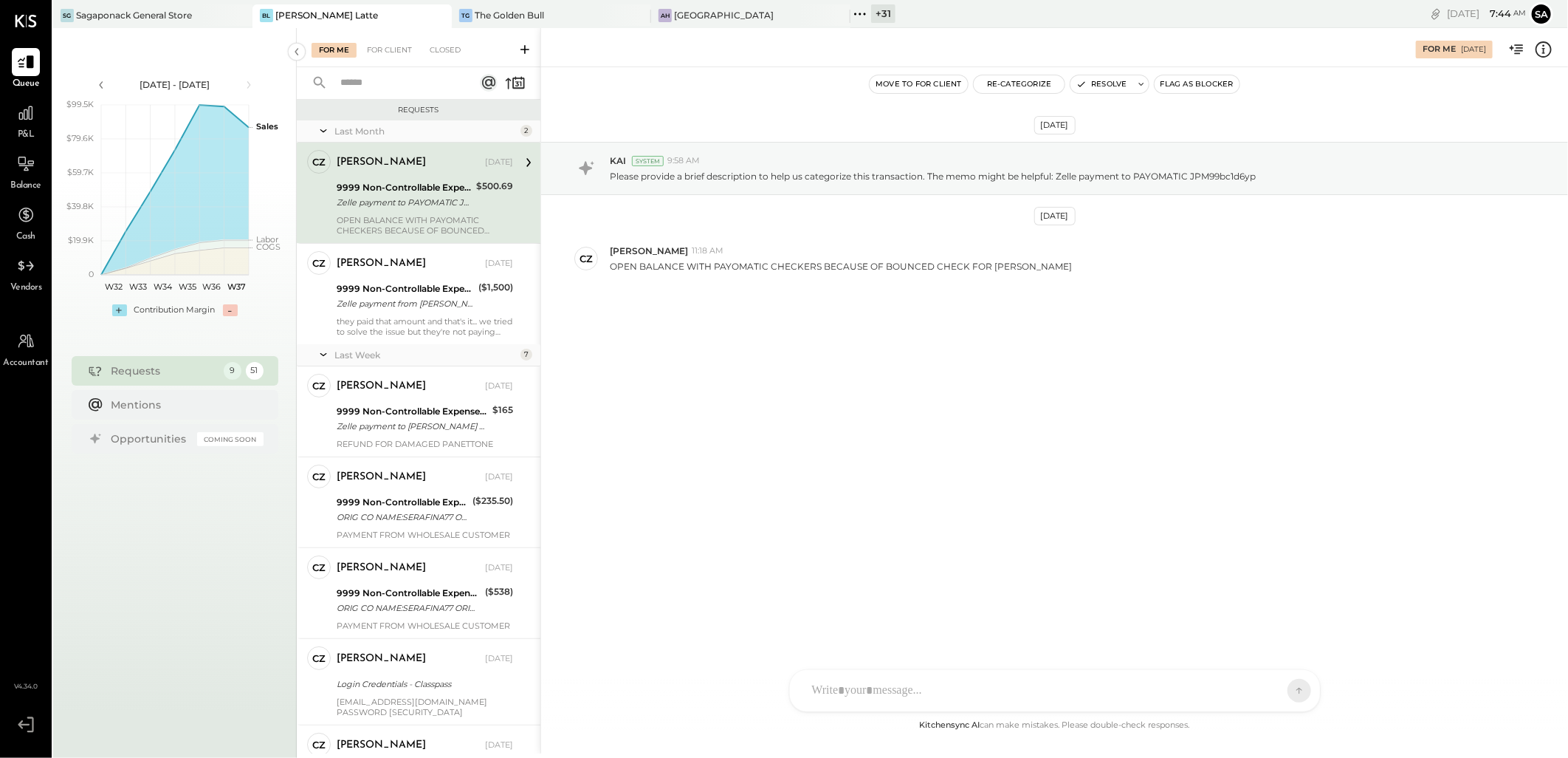
click at [356, 87] on input "text" at bounding box center [399, 83] width 134 height 25
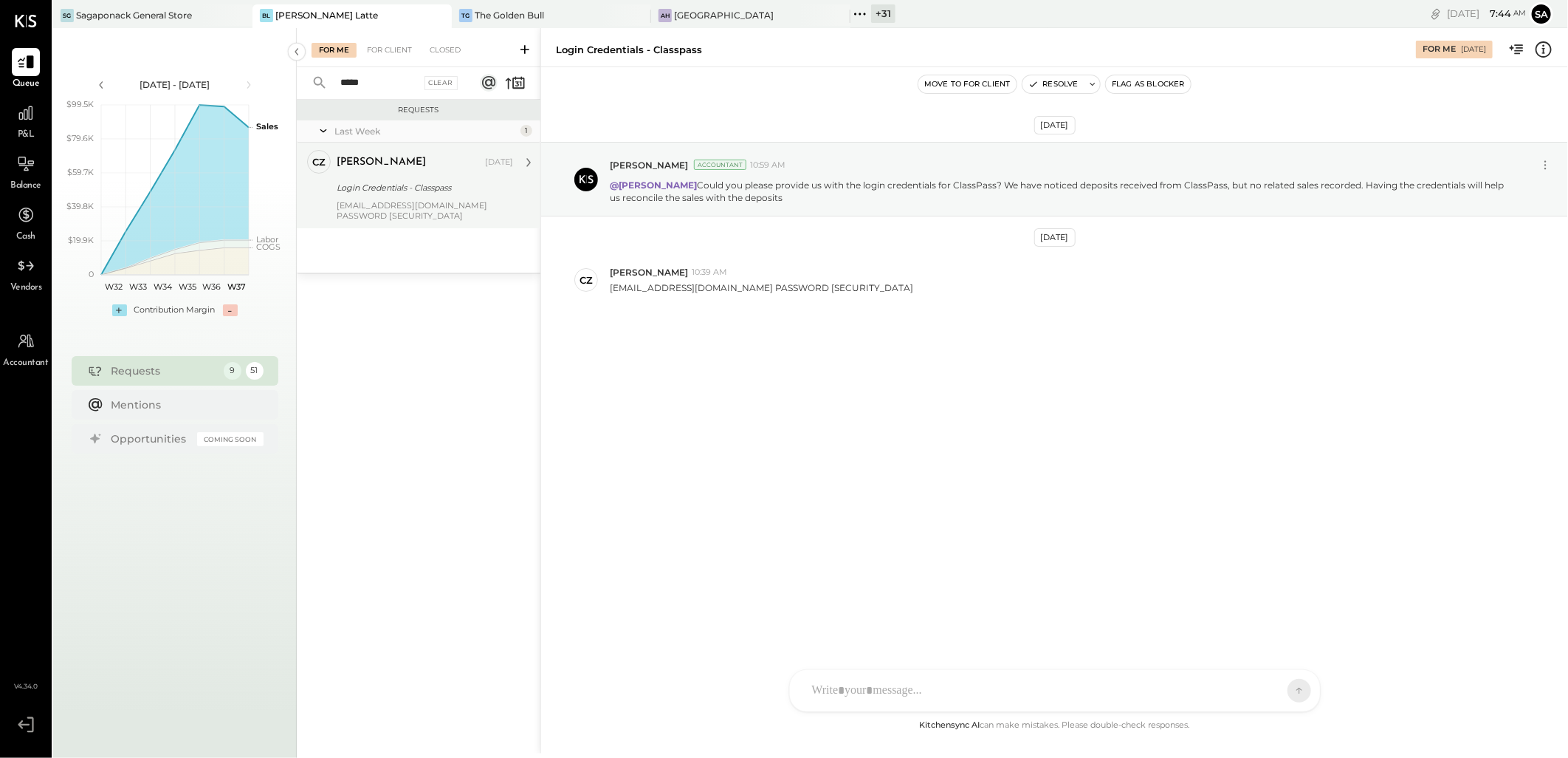
type input "*****"
click at [437, 206] on div "[EMAIL_ADDRESS][DOMAIN_NAME] PASSWORD [SECURITY_DATA]" at bounding box center [424, 210] width 176 height 21
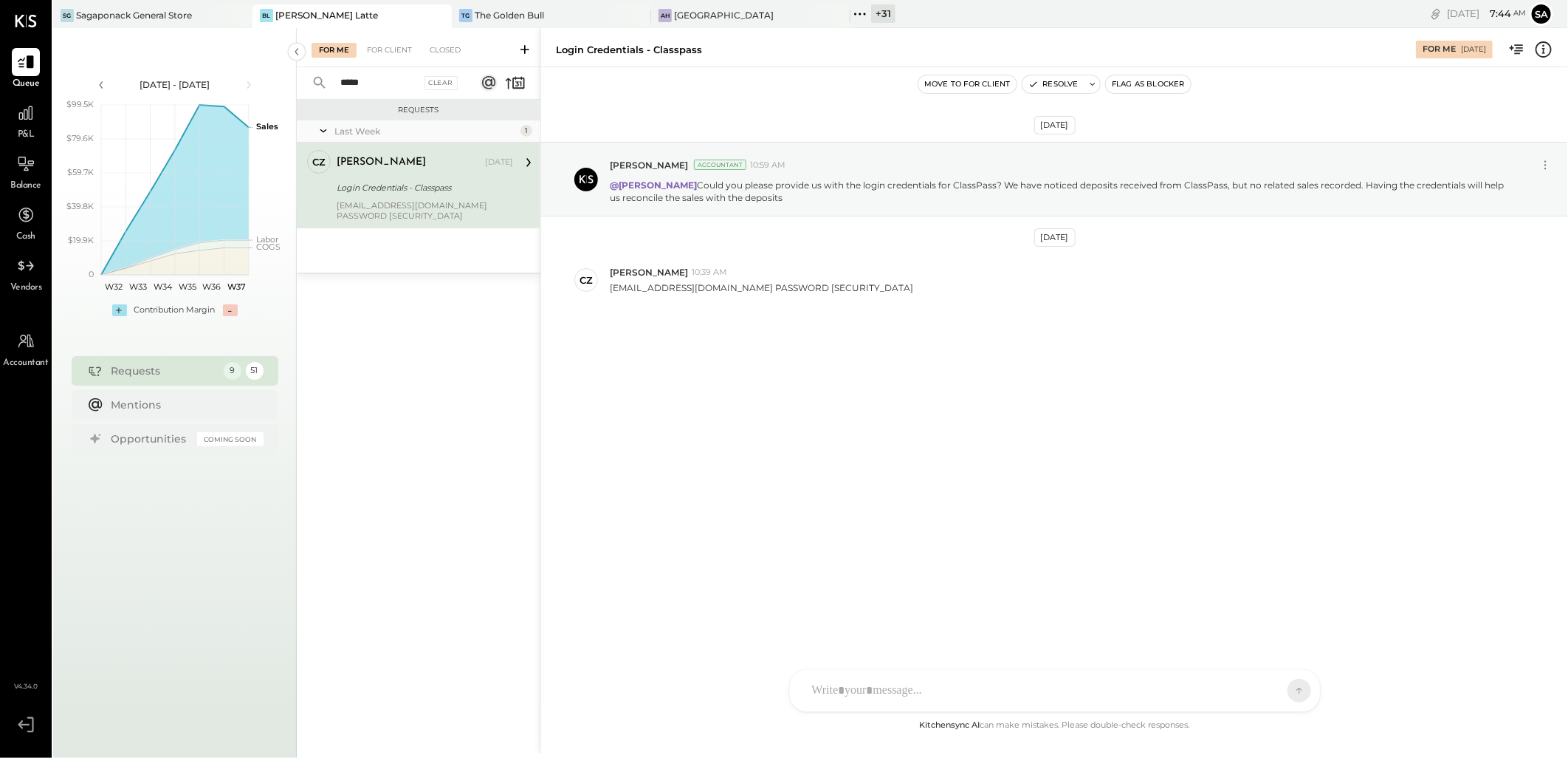
click at [370, 188] on div "Login Credentials - Classpass" at bounding box center [422, 188] width 172 height 15
click at [426, 202] on div "[EMAIL_ADDRESS][DOMAIN_NAME] PASSWORD [SECURITY_DATA]" at bounding box center [424, 210] width 176 height 21
drag, startPoint x: 611, startPoint y: 286, endPoint x: 721, endPoint y: 302, distance: 111.2
click at [721, 302] on div "CZ [PERSON_NAME] 10:39 AM [EMAIL_ADDRESS][DOMAIN_NAME] PASSWORD [SECURITY_DATA]" at bounding box center [1054, 280] width 1027 height 52
copy p "[EMAIL_ADDRESS][DOMAIN_NAME]"
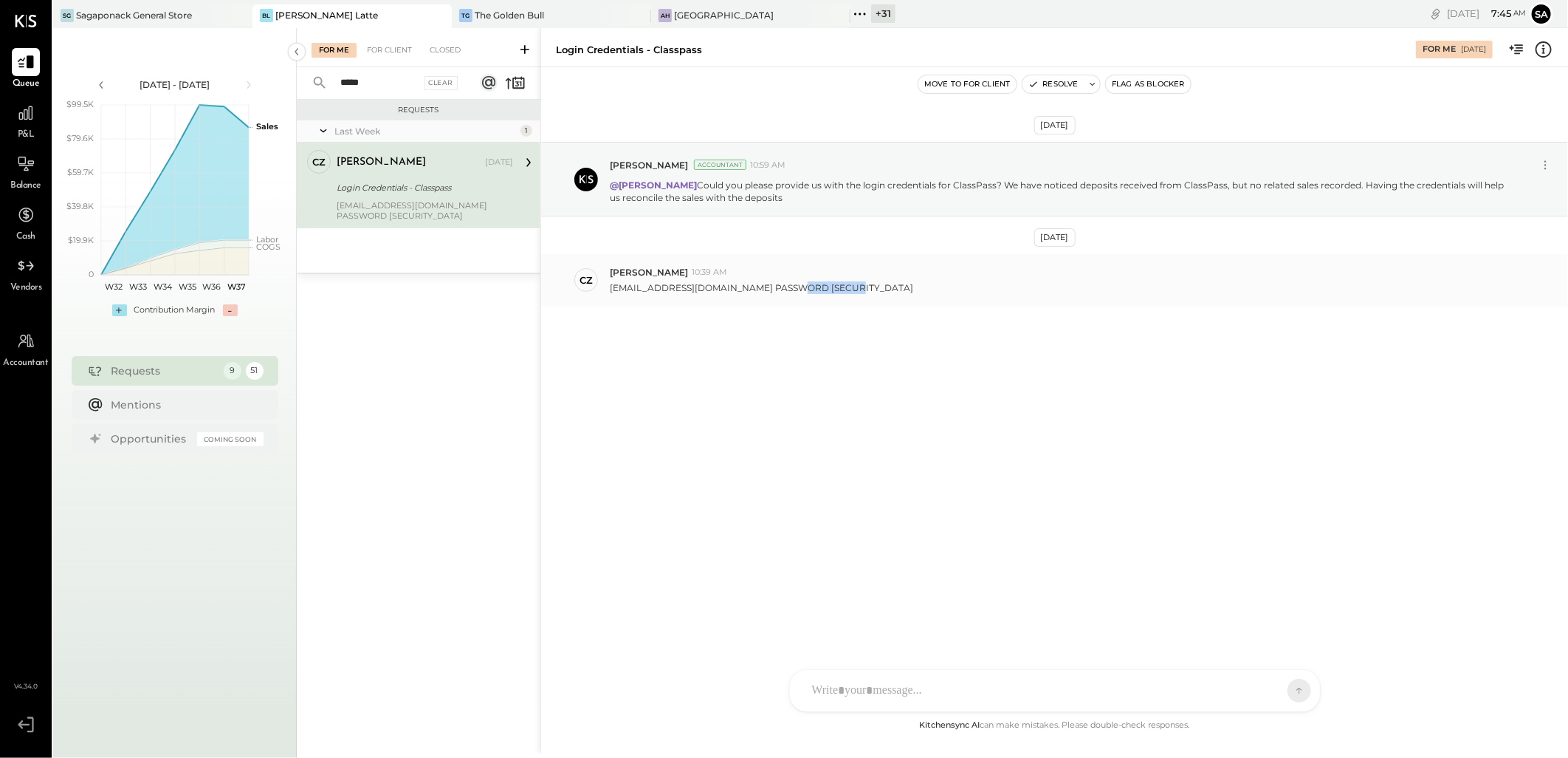
drag, startPoint x: 786, startPoint y: 288, endPoint x: 855, endPoint y: 291, distance: 69.1
click at [855, 291] on div "[EMAIL_ADDRESS][DOMAIN_NAME] PASSWORD [SECURITY_DATA]" at bounding box center [1083, 286] width 946 height 15
copy p "BIANCO4502"
click at [841, 350] on div "[DATE] [PERSON_NAME] Accountant 10:59 AM @[PERSON_NAME] Could you please provid…" at bounding box center [1054, 260] width 1027 height 313
drag, startPoint x: 784, startPoint y: 288, endPoint x: 850, endPoint y: 291, distance: 66.1
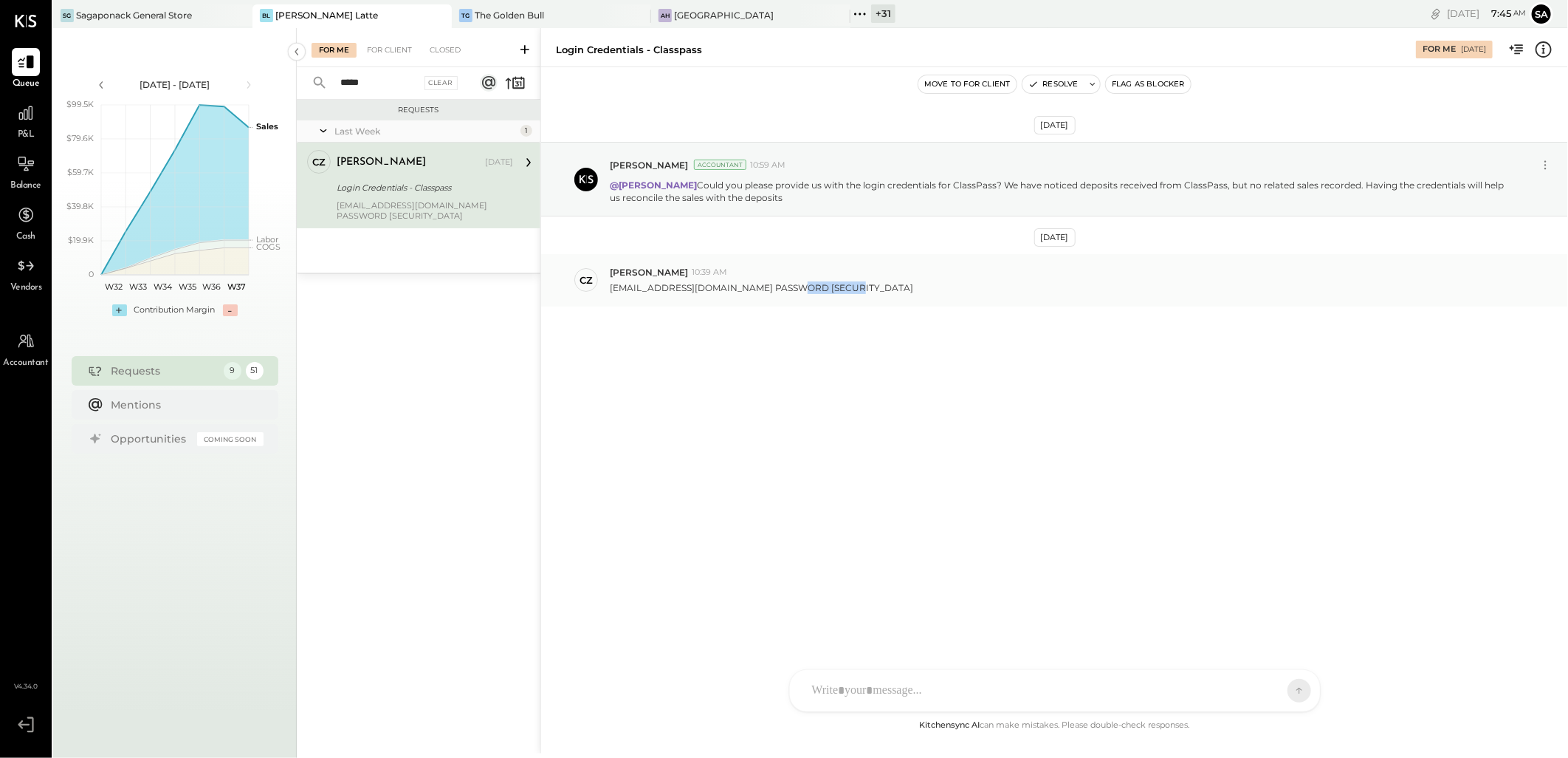
click at [850, 291] on div "[EMAIL_ADDRESS][DOMAIN_NAME] PASSWORD [SECURITY_DATA]" at bounding box center [1083, 286] width 946 height 15
click at [879, 673] on div at bounding box center [1054, 691] width 531 height 41
click at [884, 681] on div at bounding box center [1041, 690] width 474 height 32
click at [817, 316] on div "[DATE] [PERSON_NAME] Accountant 10:59 AM @[PERSON_NAME] Could you please provid…" at bounding box center [1054, 260] width 1027 height 313
drag, startPoint x: 785, startPoint y: 286, endPoint x: 881, endPoint y: 286, distance: 96.0
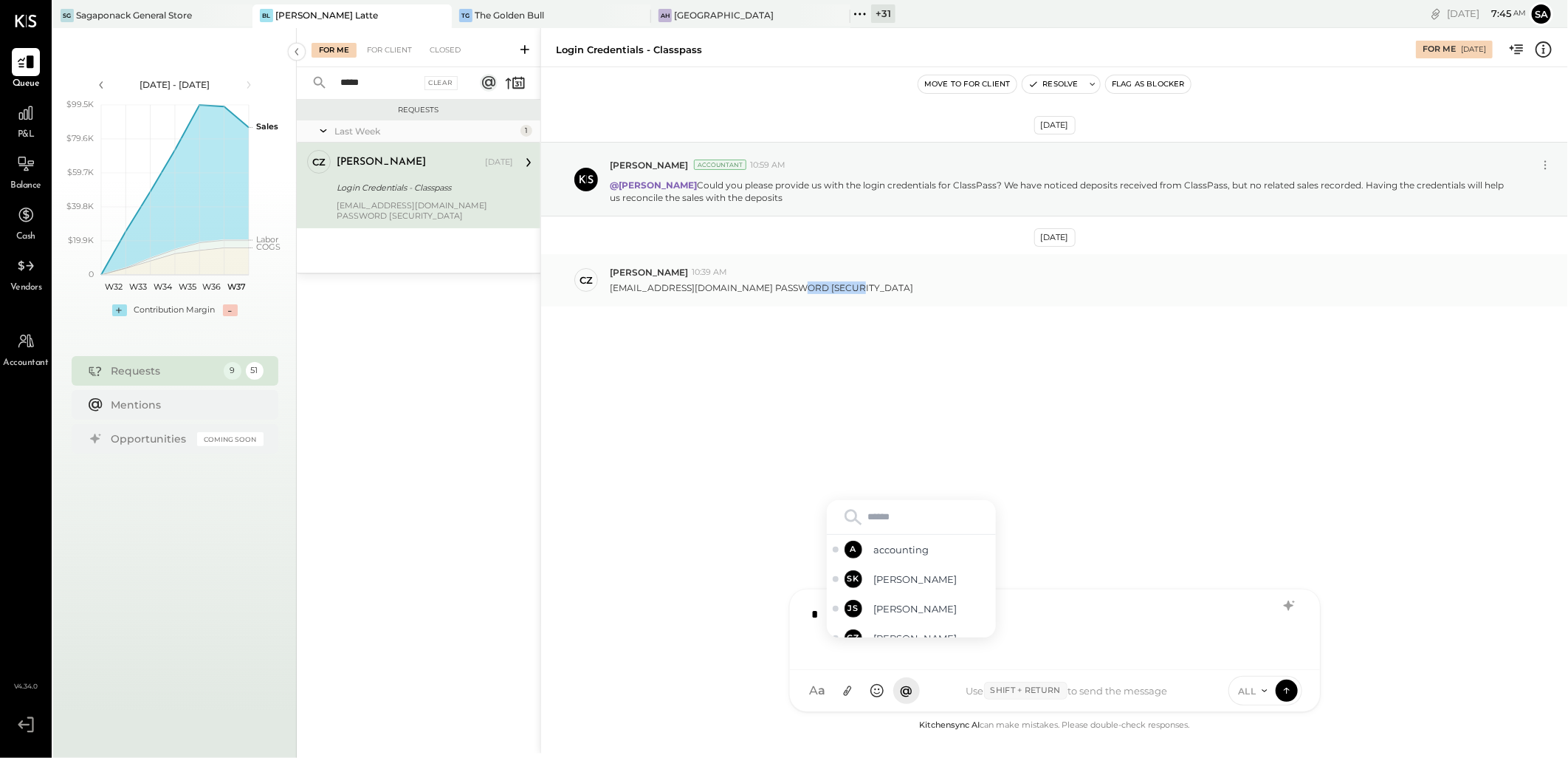
click at [881, 286] on div "[EMAIL_ADDRESS][DOMAIN_NAME] PASSWORD [SECURITY_DATA]" at bounding box center [1083, 286] width 946 height 15
copy p "BIANCO4502"
click at [906, 521] on input "text" at bounding box center [911, 518] width 157 height 23
click at [929, 626] on span "[PERSON_NAME]" at bounding box center [932, 622] width 116 height 14
click at [1117, 622] on div "**********" at bounding box center [1054, 628] width 500 height 59
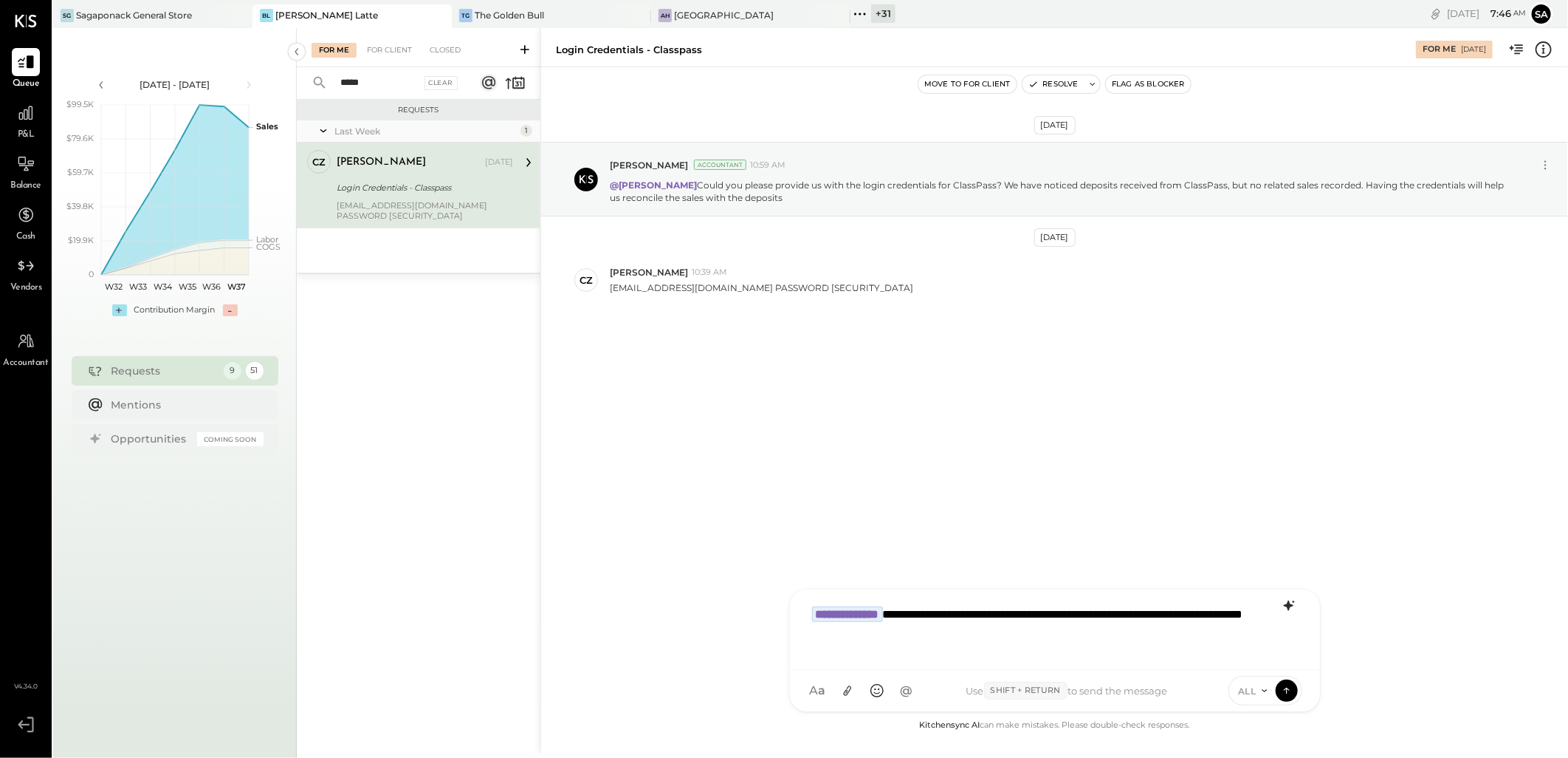
click at [1287, 606] on icon at bounding box center [1288, 605] width 9 height 10
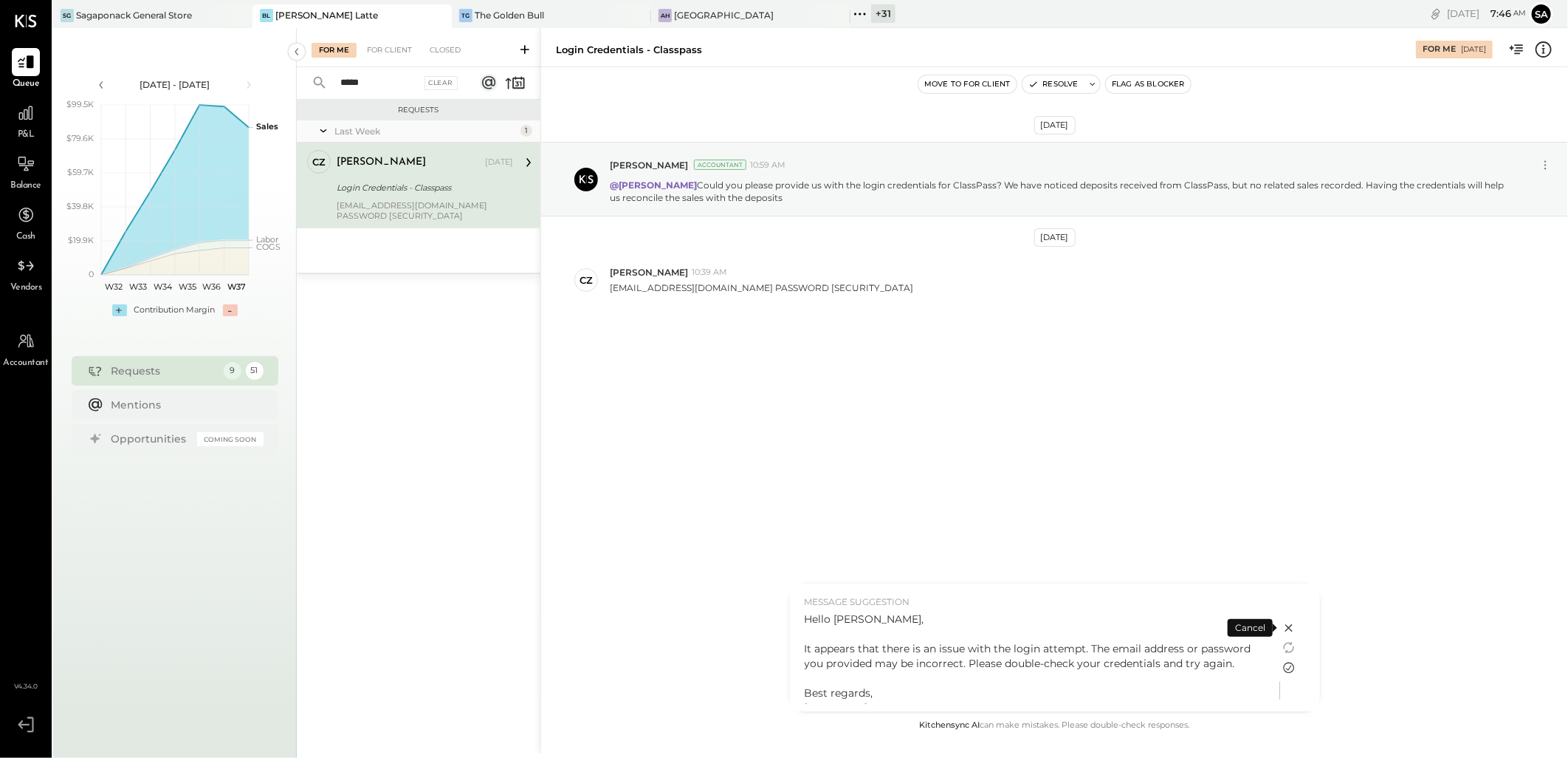
click at [1287, 665] on icon at bounding box center [1289, 667] width 18 height 18
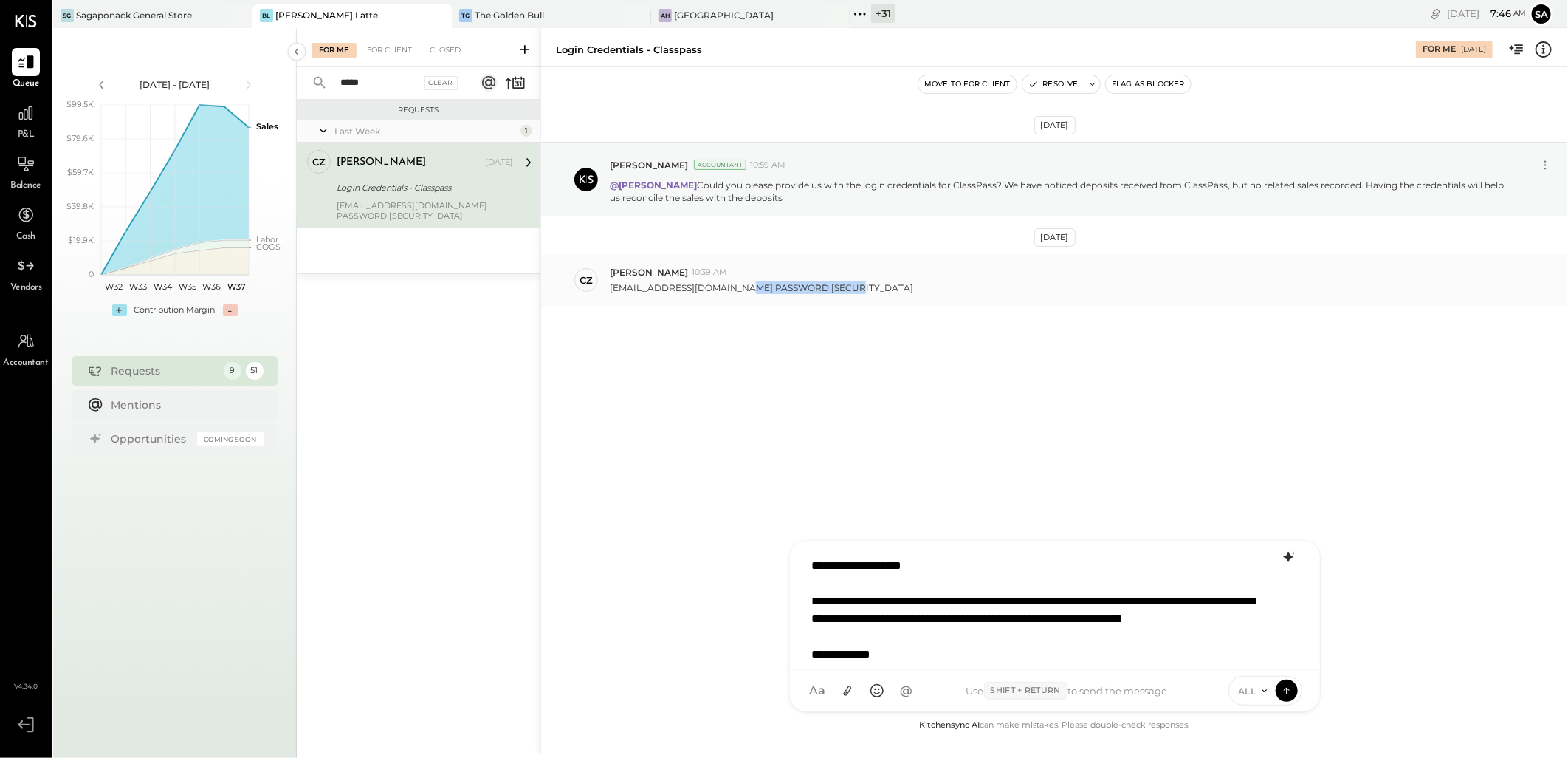
drag, startPoint x: 844, startPoint y: 292, endPoint x: 886, endPoint y: 292, distance: 42.0
click at [886, 292] on div "[EMAIL_ADDRESS][DOMAIN_NAME] PASSWORD [SECURITY_DATA]" at bounding box center [1083, 286] width 946 height 15
drag, startPoint x: 938, startPoint y: 567, endPoint x: 758, endPoint y: 566, distance: 180.0
click at [758, 566] on div "**********" at bounding box center [1054, 390] width 1028 height 725
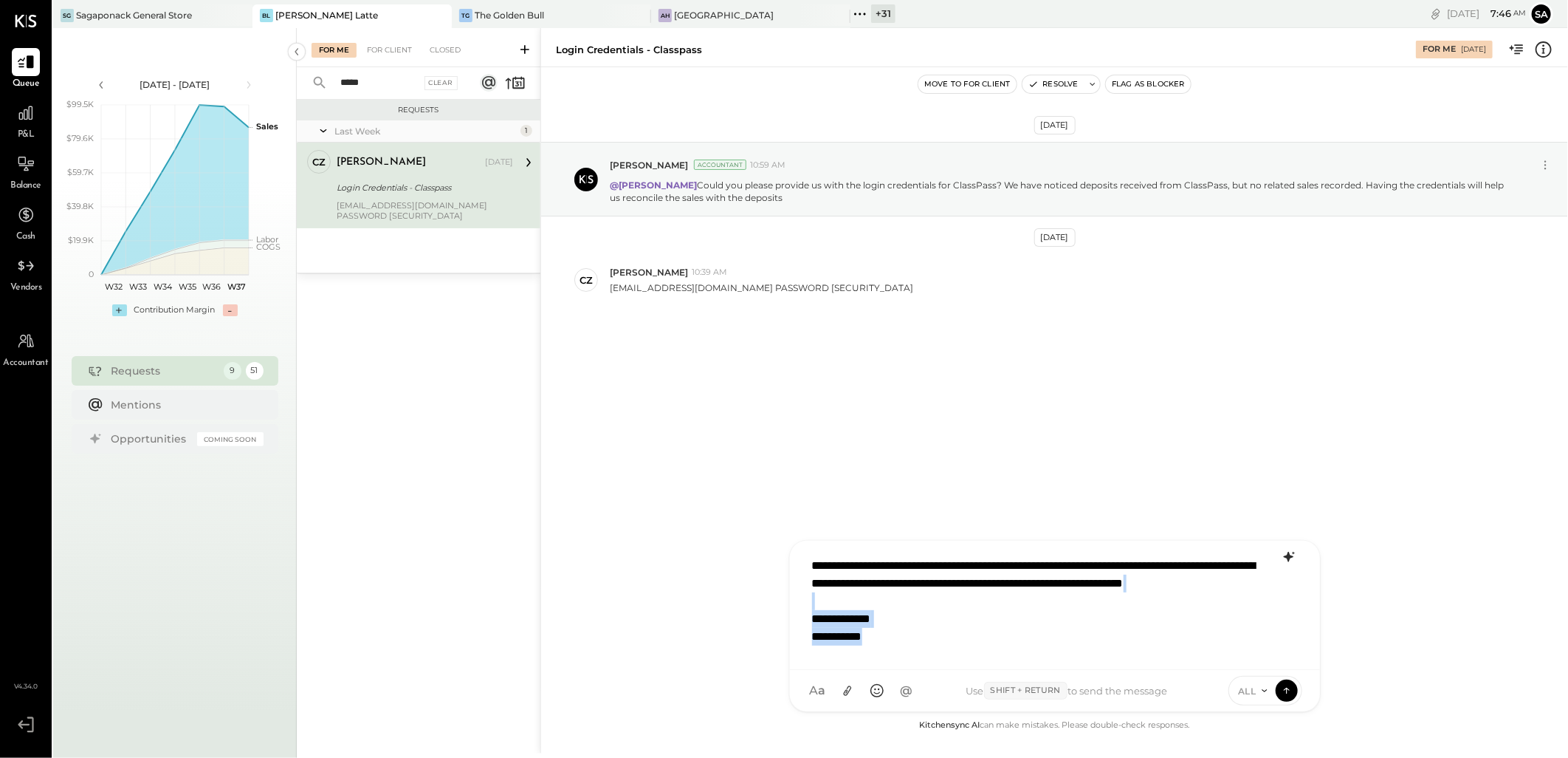
drag, startPoint x: 902, startPoint y: 653, endPoint x: 777, endPoint y: 626, distance: 127.9
click at [777, 626] on div "**********" at bounding box center [1054, 390] width 1028 height 725
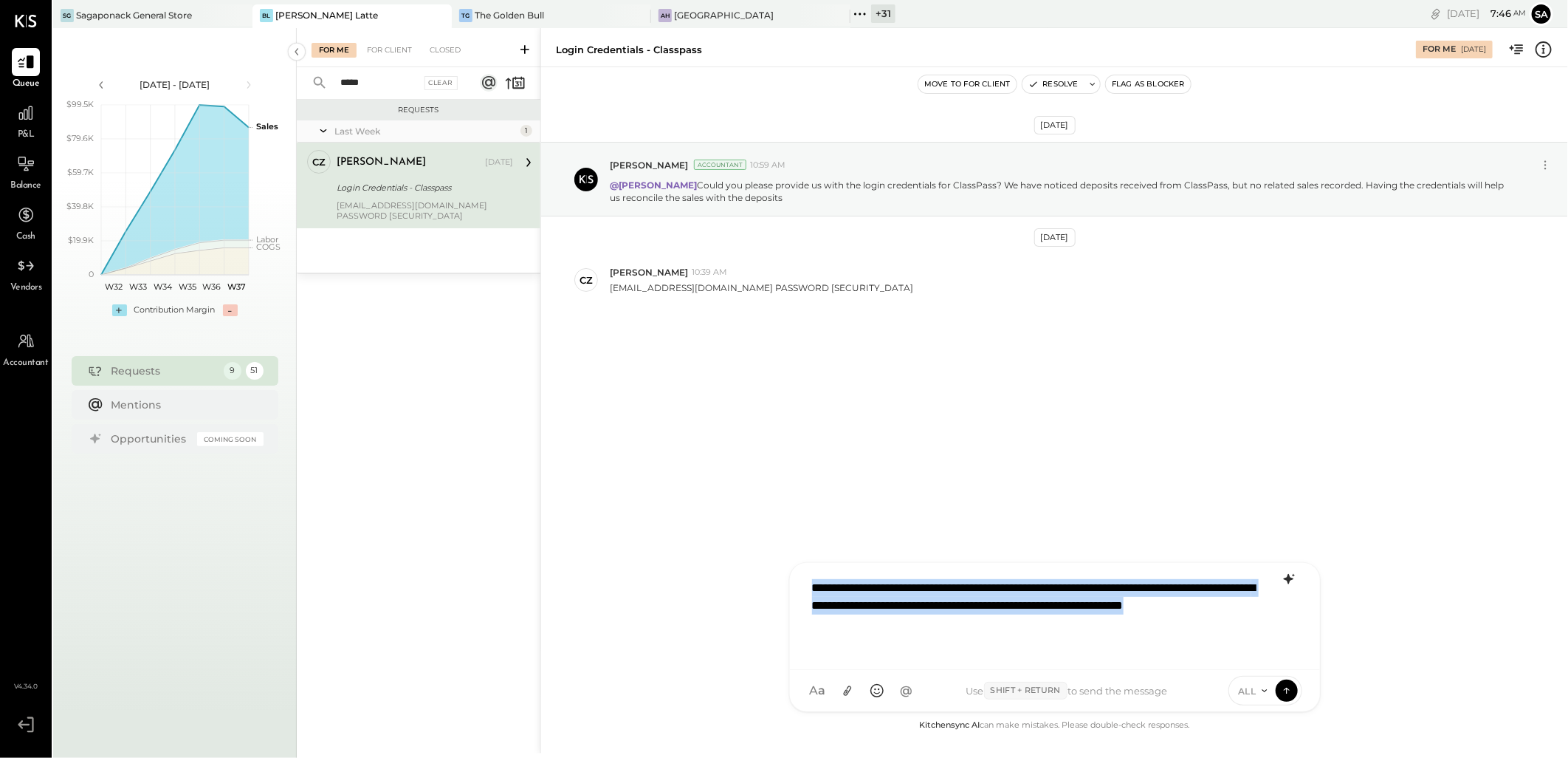
drag, startPoint x: 984, startPoint y: 626, endPoint x: 758, endPoint y: 585, distance: 229.7
click at [758, 585] on div "**********" at bounding box center [1054, 390] width 1028 height 725
copy div "**********"
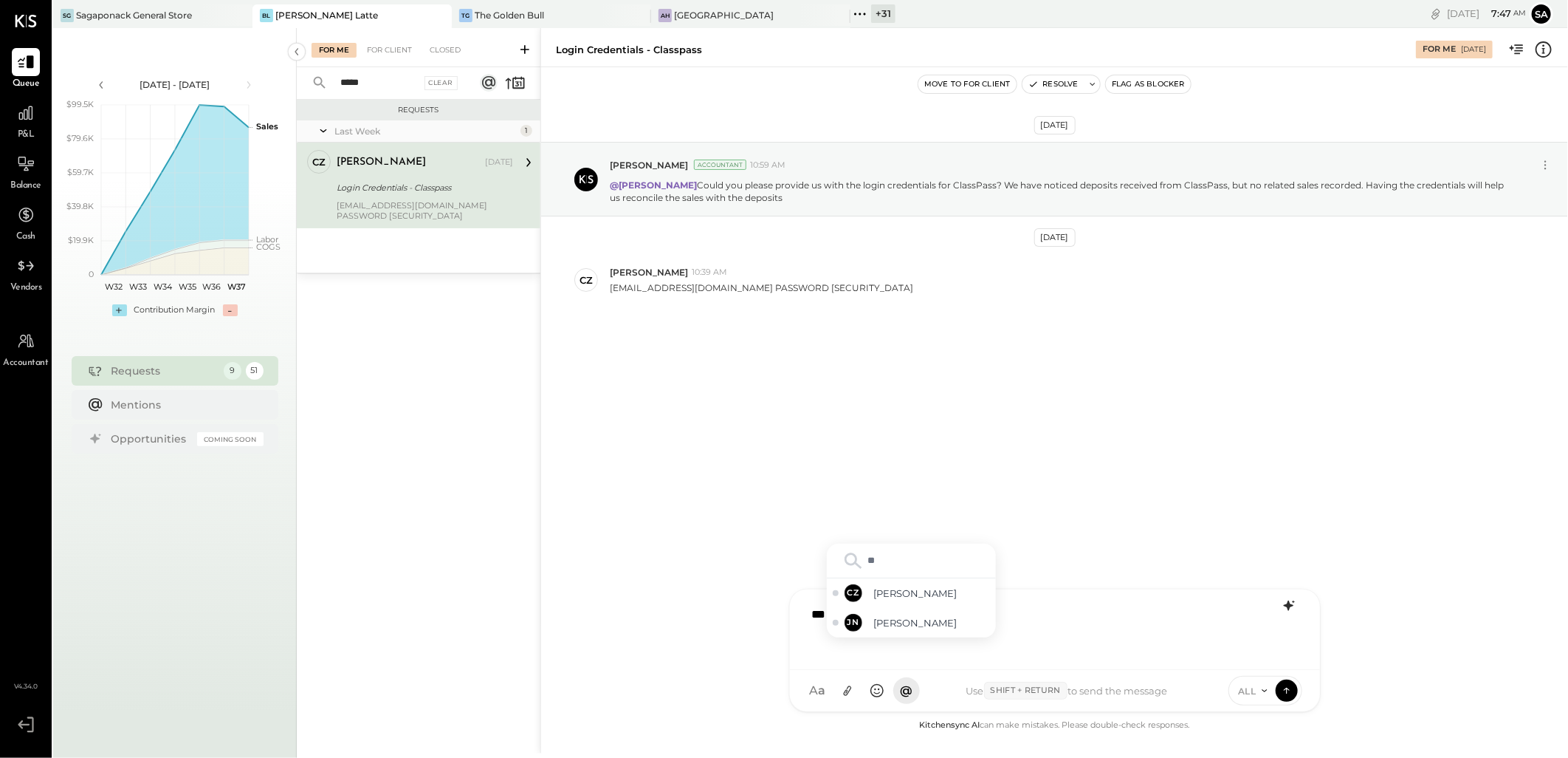
type input "***"
click at [923, 623] on span "[PERSON_NAME]" at bounding box center [932, 622] width 116 height 14
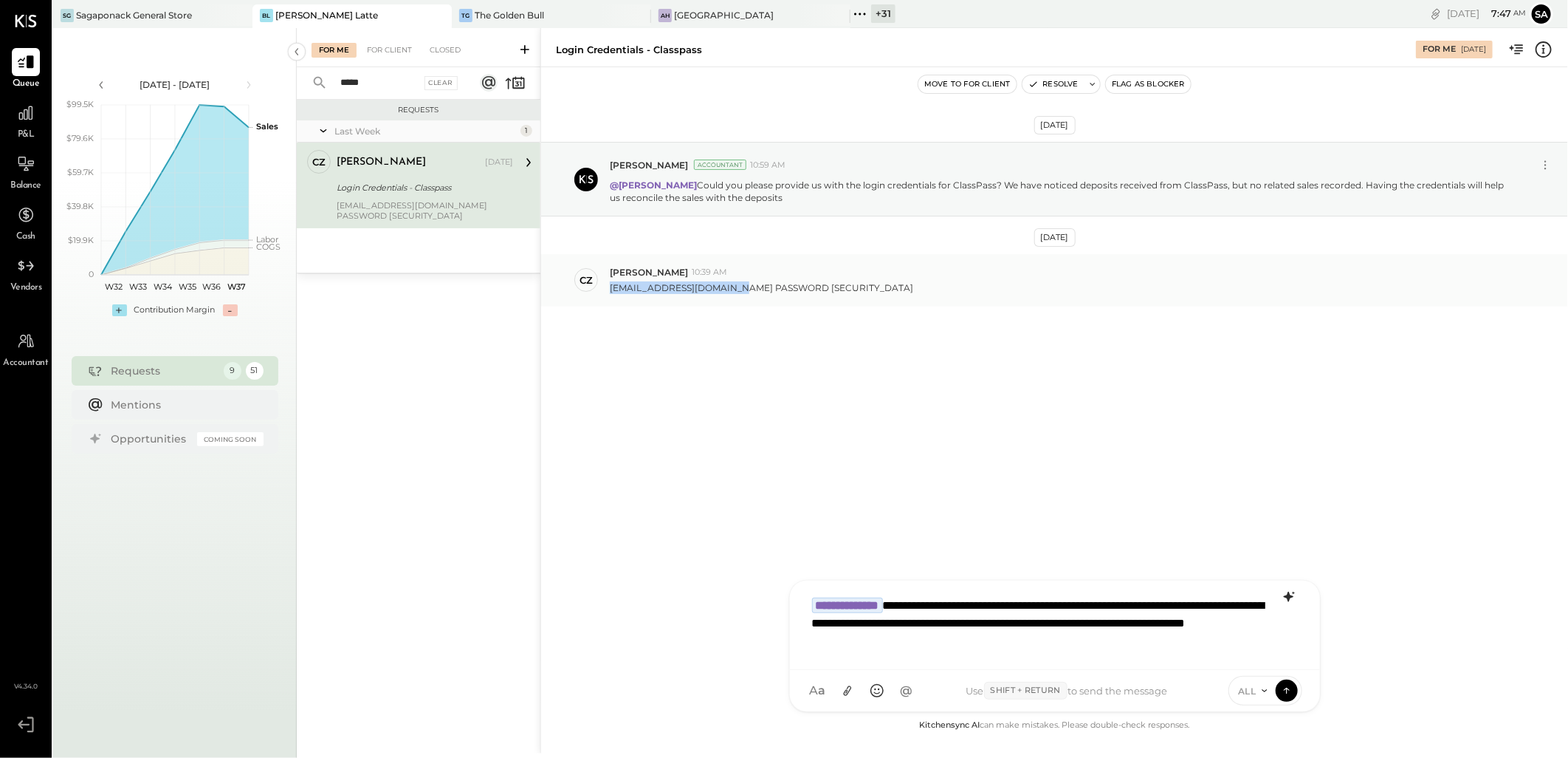
drag, startPoint x: 611, startPoint y: 286, endPoint x: 722, endPoint y: 288, distance: 111.0
click at [722, 288] on p "[EMAIL_ADDRESS][DOMAIN_NAME] PASSWORD [SECURITY_DATA]" at bounding box center [761, 288] width 303 height 12
copy p "[EMAIL_ADDRESS][DOMAIN_NAME]"
drag, startPoint x: 784, startPoint y: 286, endPoint x: 859, endPoint y: 288, distance: 75.0
click at [859, 288] on div "[EMAIL_ADDRESS][DOMAIN_NAME] PASSWORD [SECURITY_DATA]" at bounding box center [1083, 286] width 946 height 15
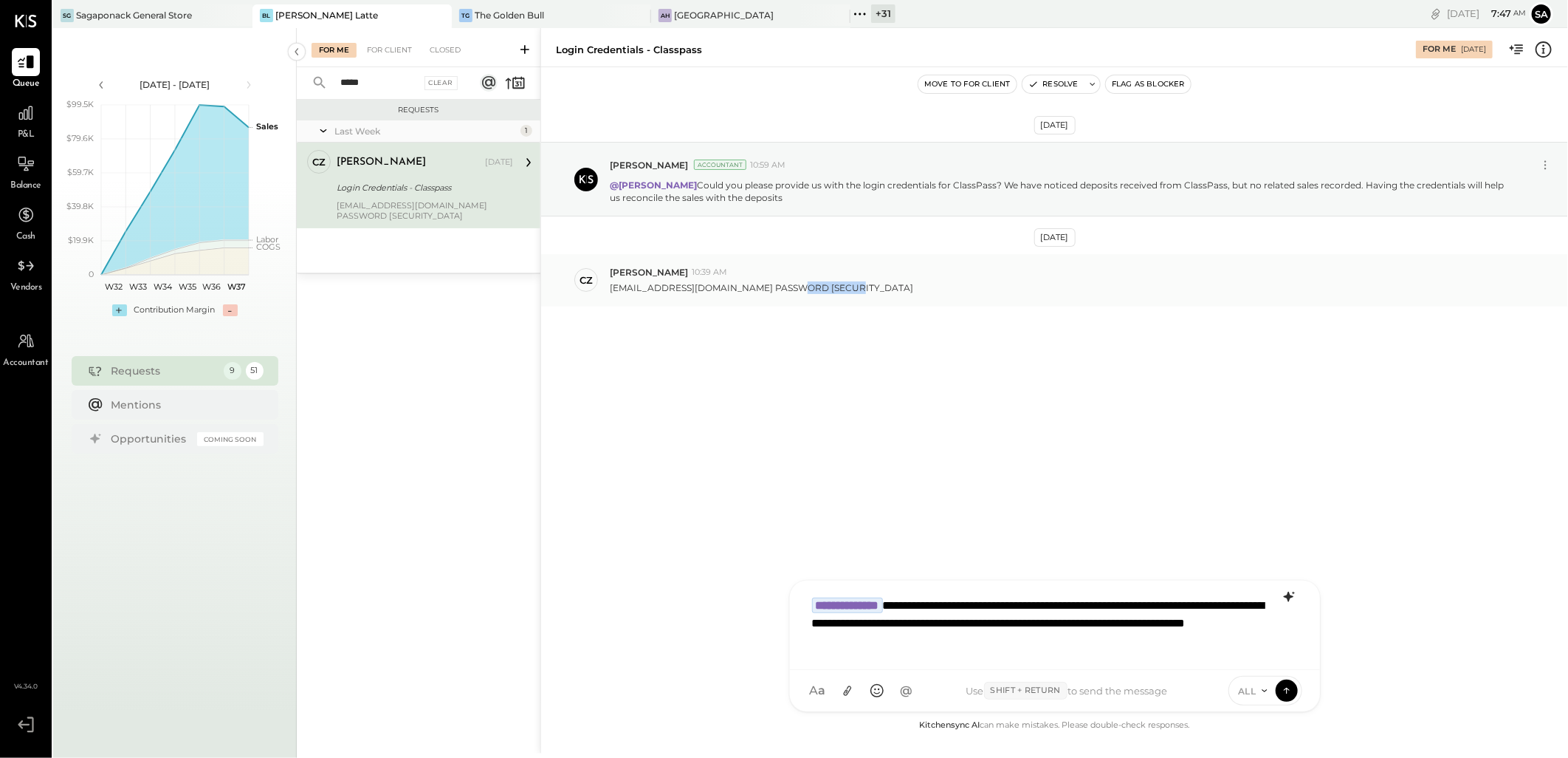
copy p "BIANCO4502"
click at [1283, 695] on icon at bounding box center [1287, 690] width 13 height 15
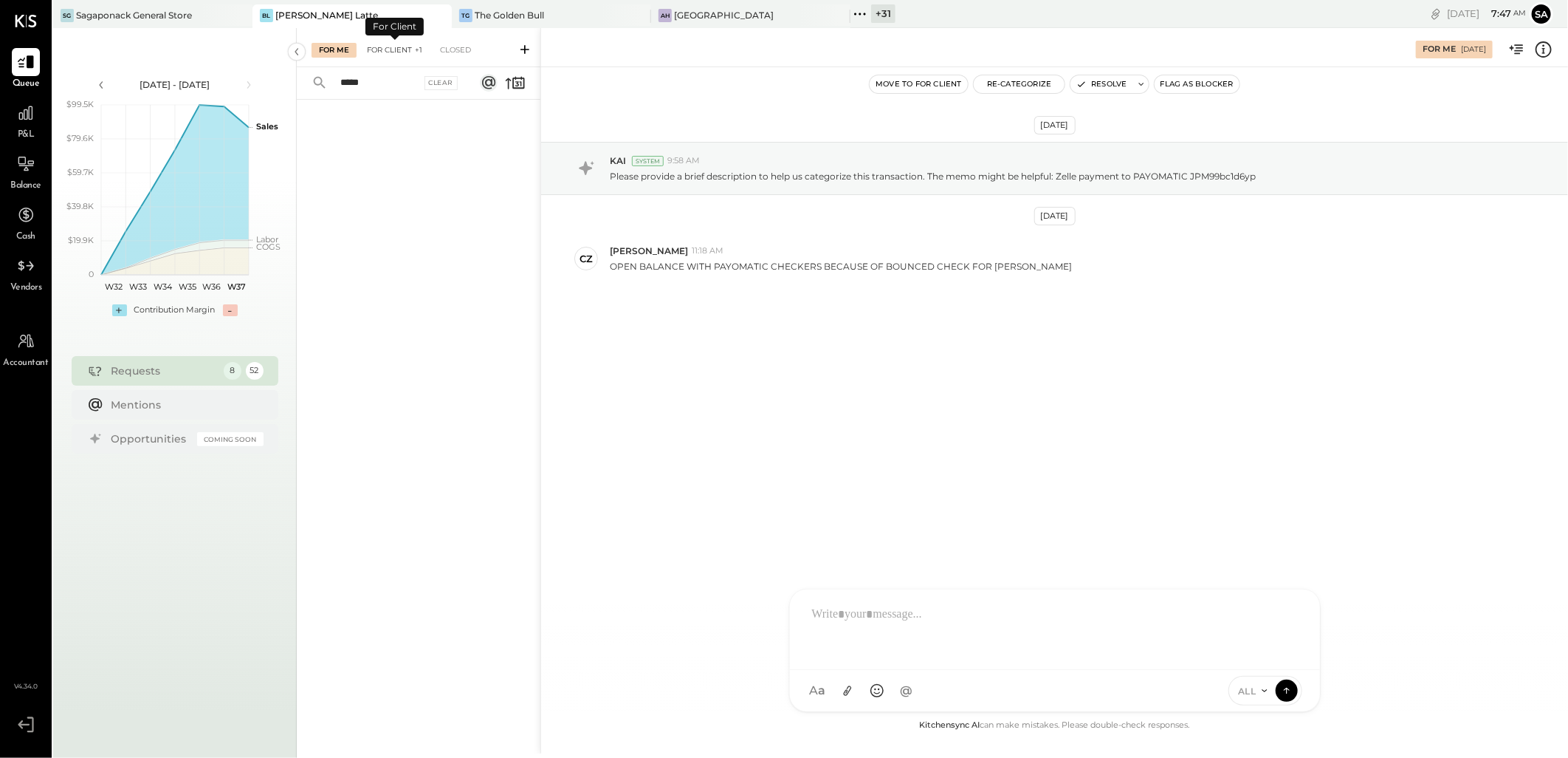
click at [380, 44] on div "For Client +1" at bounding box center [395, 50] width 70 height 15
